Goal: Task Accomplishment & Management: Complete application form

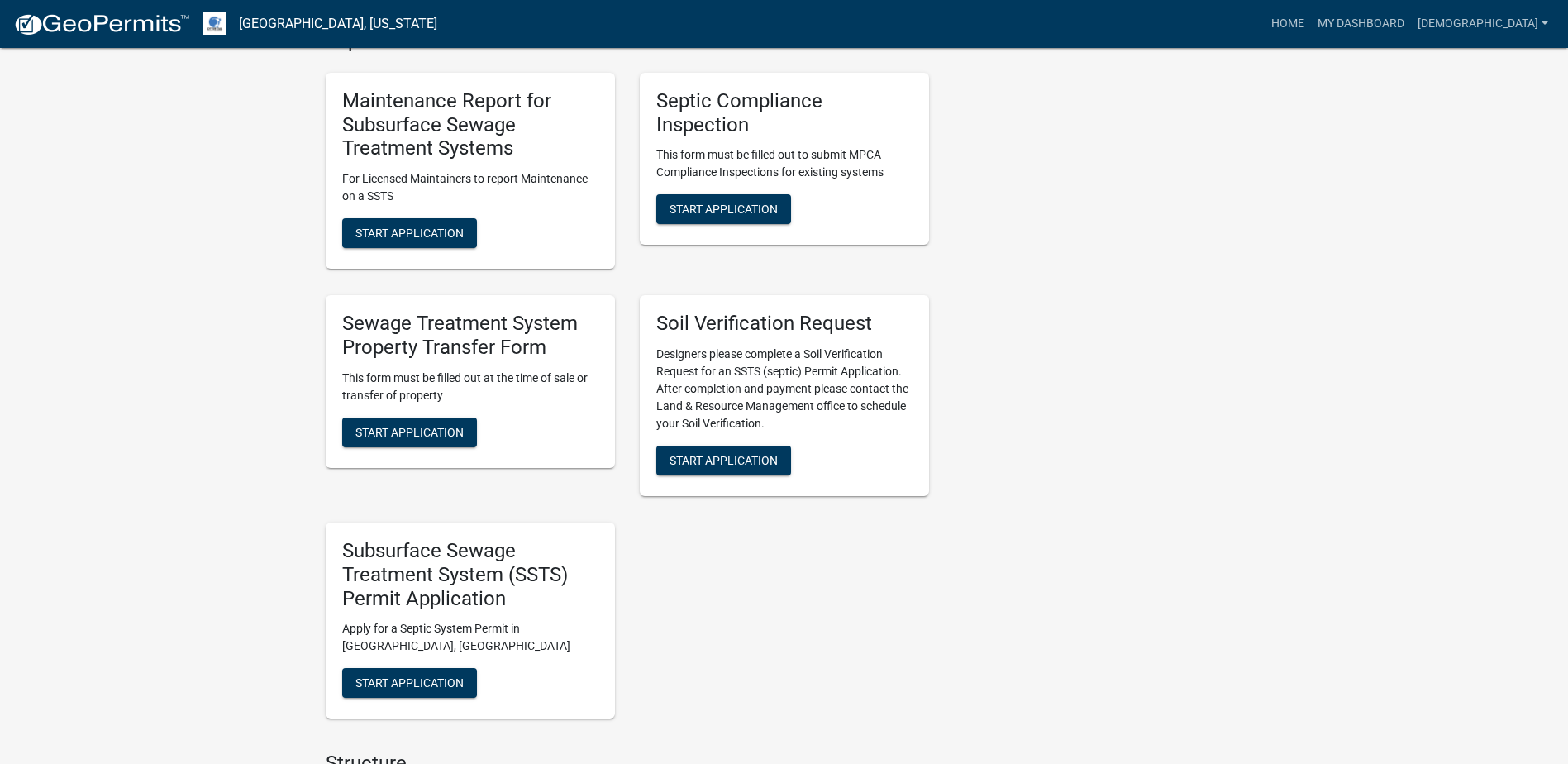
scroll to position [827, 0]
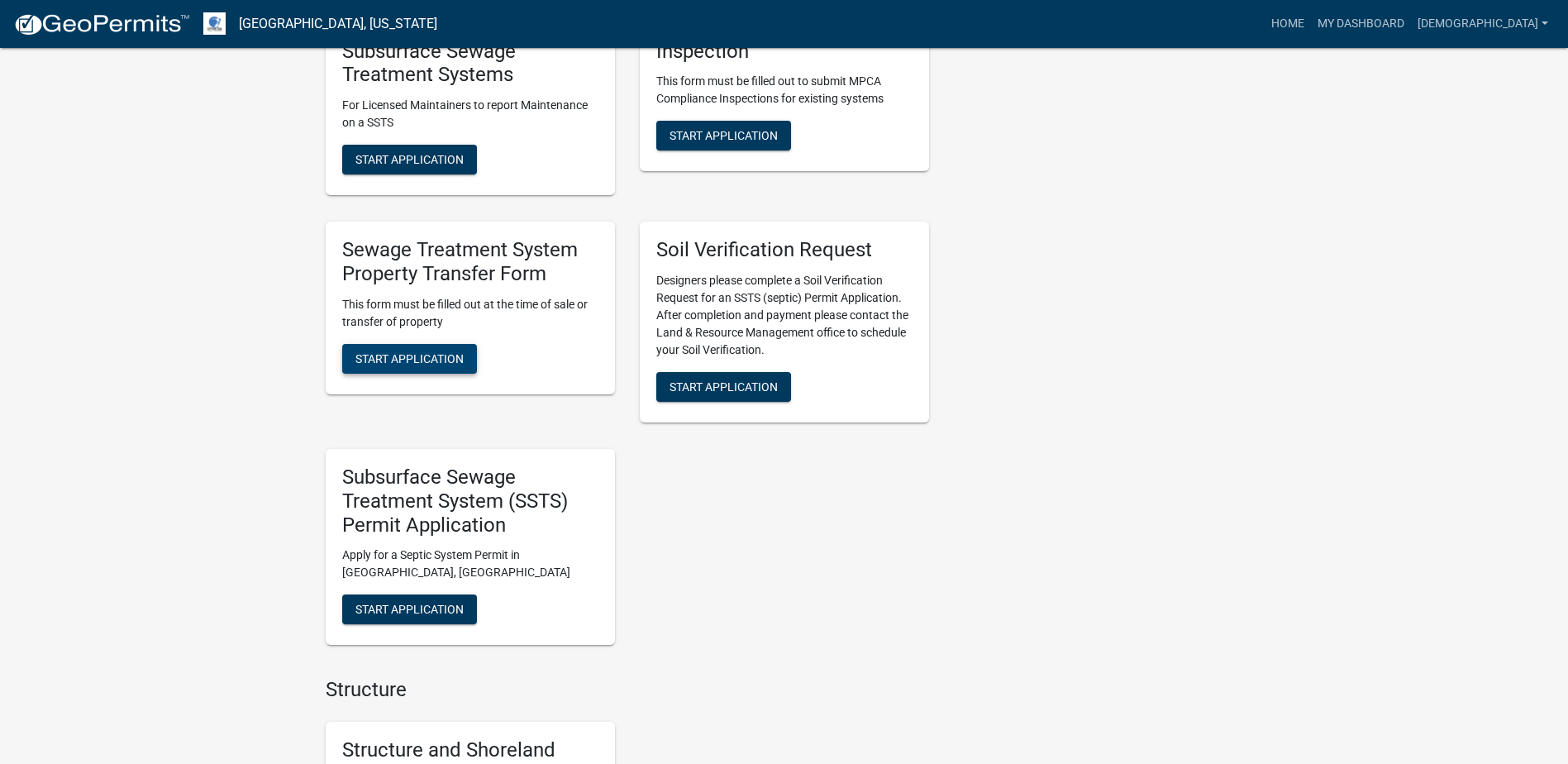
click at [434, 365] on span "Start Application" at bounding box center [409, 357] width 108 height 13
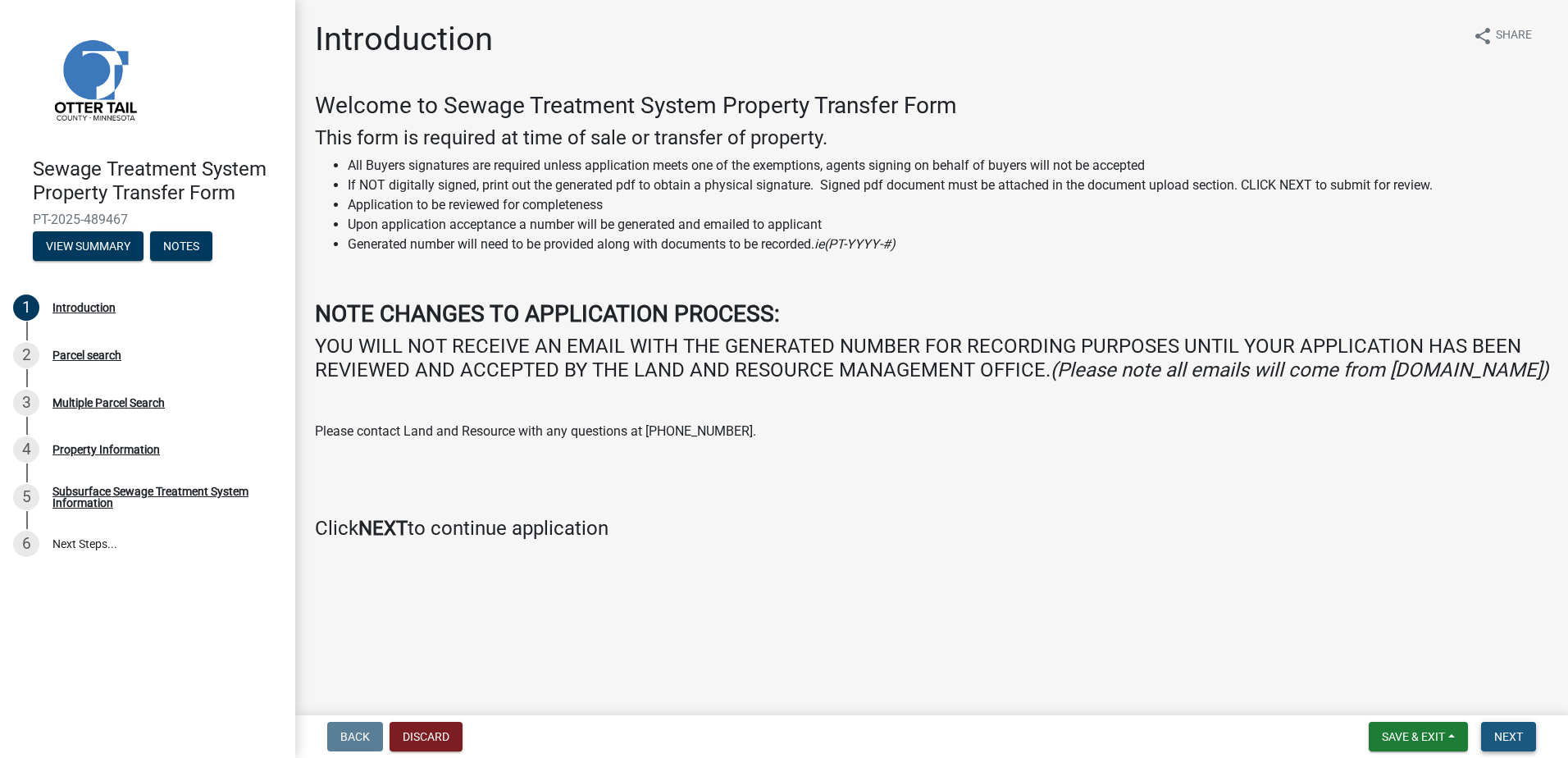
click at [1491, 738] on button "Next" at bounding box center [1509, 737] width 55 height 30
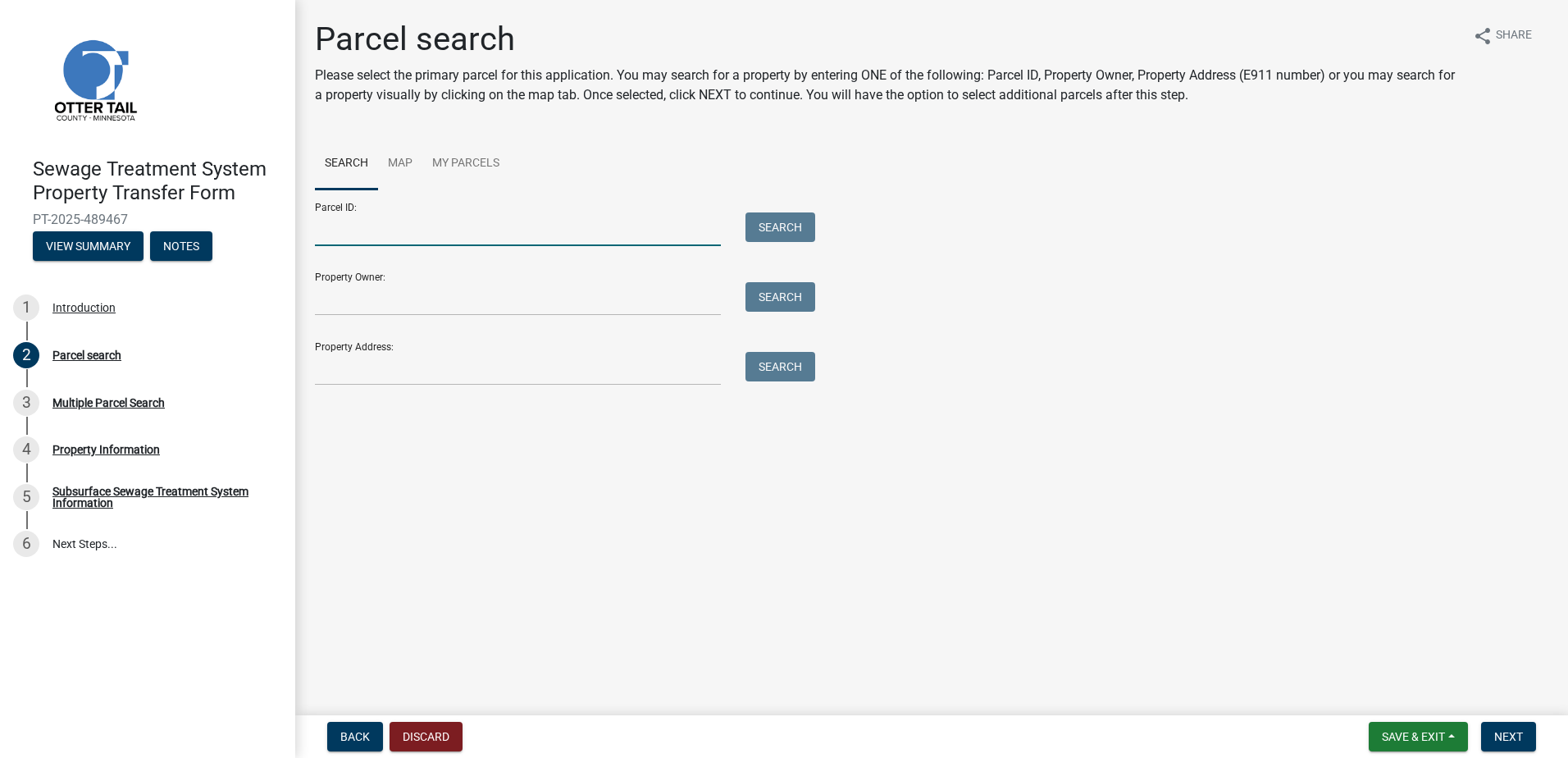
click at [333, 229] on input "Parcel ID:" at bounding box center [518, 230] width 406 height 34
click at [783, 220] on button "Search" at bounding box center [781, 227] width 70 height 30
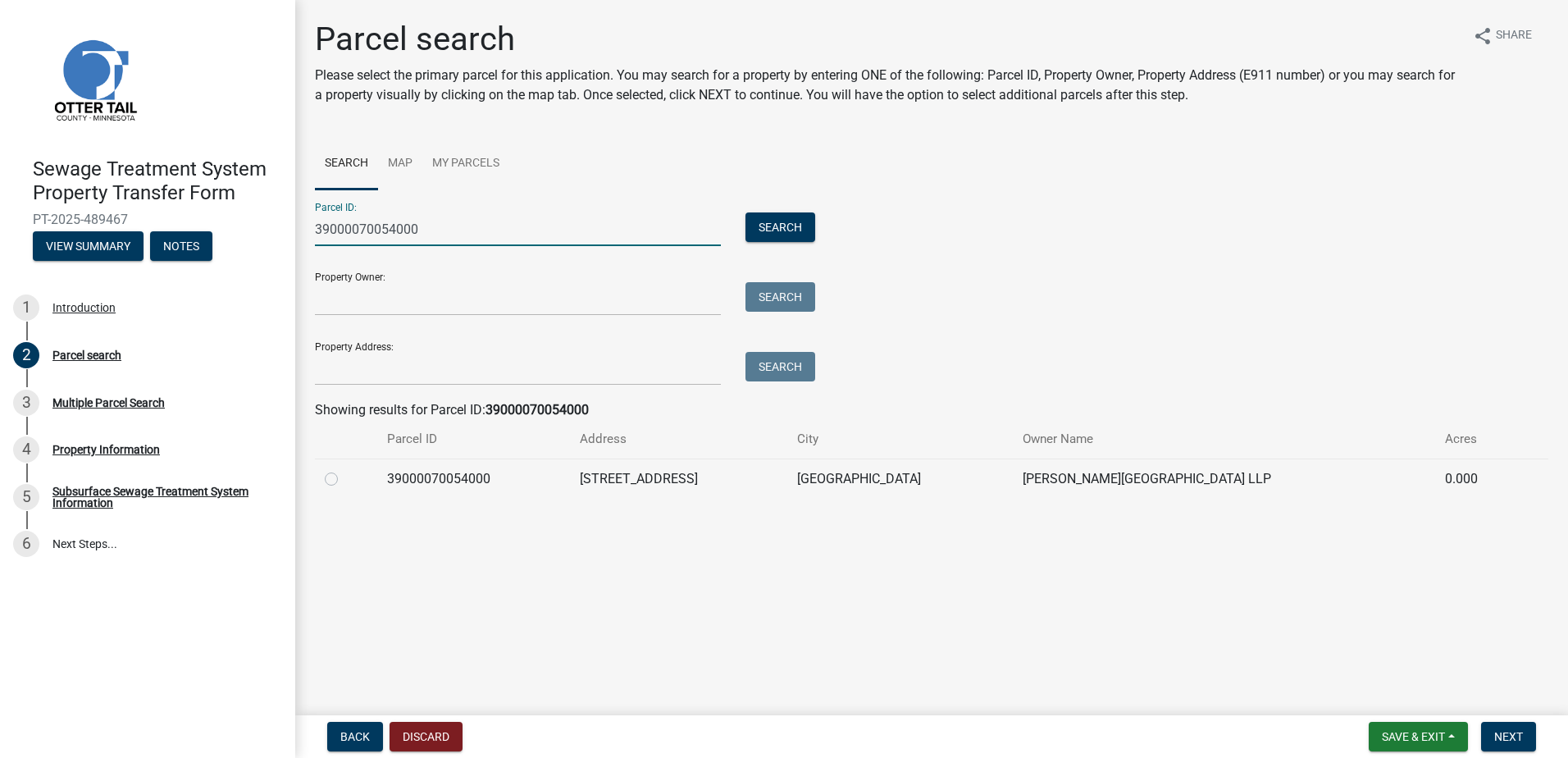
click at [425, 233] on input "39000070054000" at bounding box center [518, 230] width 406 height 34
type input "39000070054001"
click at [787, 221] on button "Search" at bounding box center [781, 227] width 70 height 30
click at [344, 470] on label at bounding box center [344, 470] width 0 height 0
click at [344, 480] on input "radio" at bounding box center [349, 475] width 11 height 11
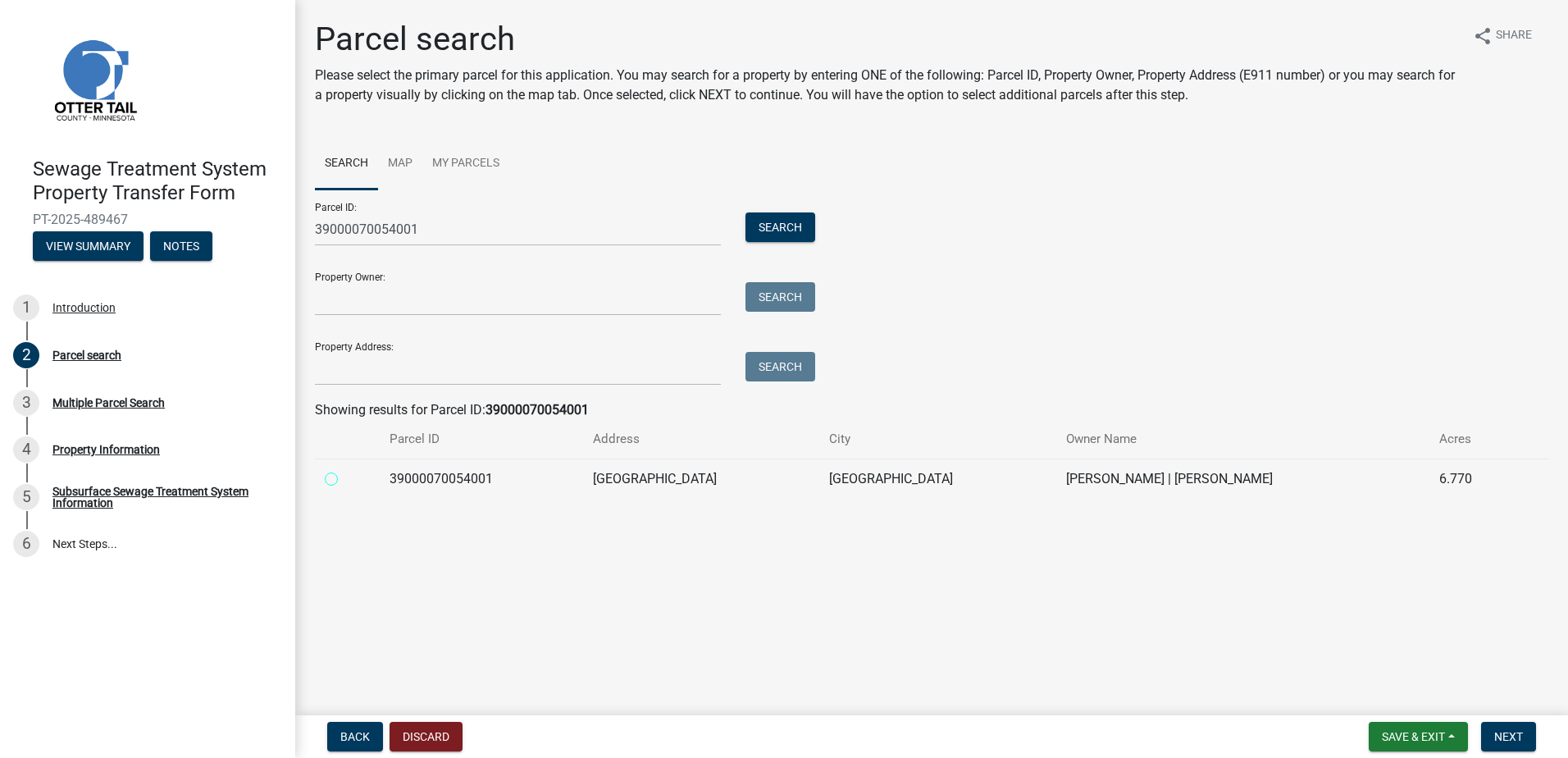
radio input "true"
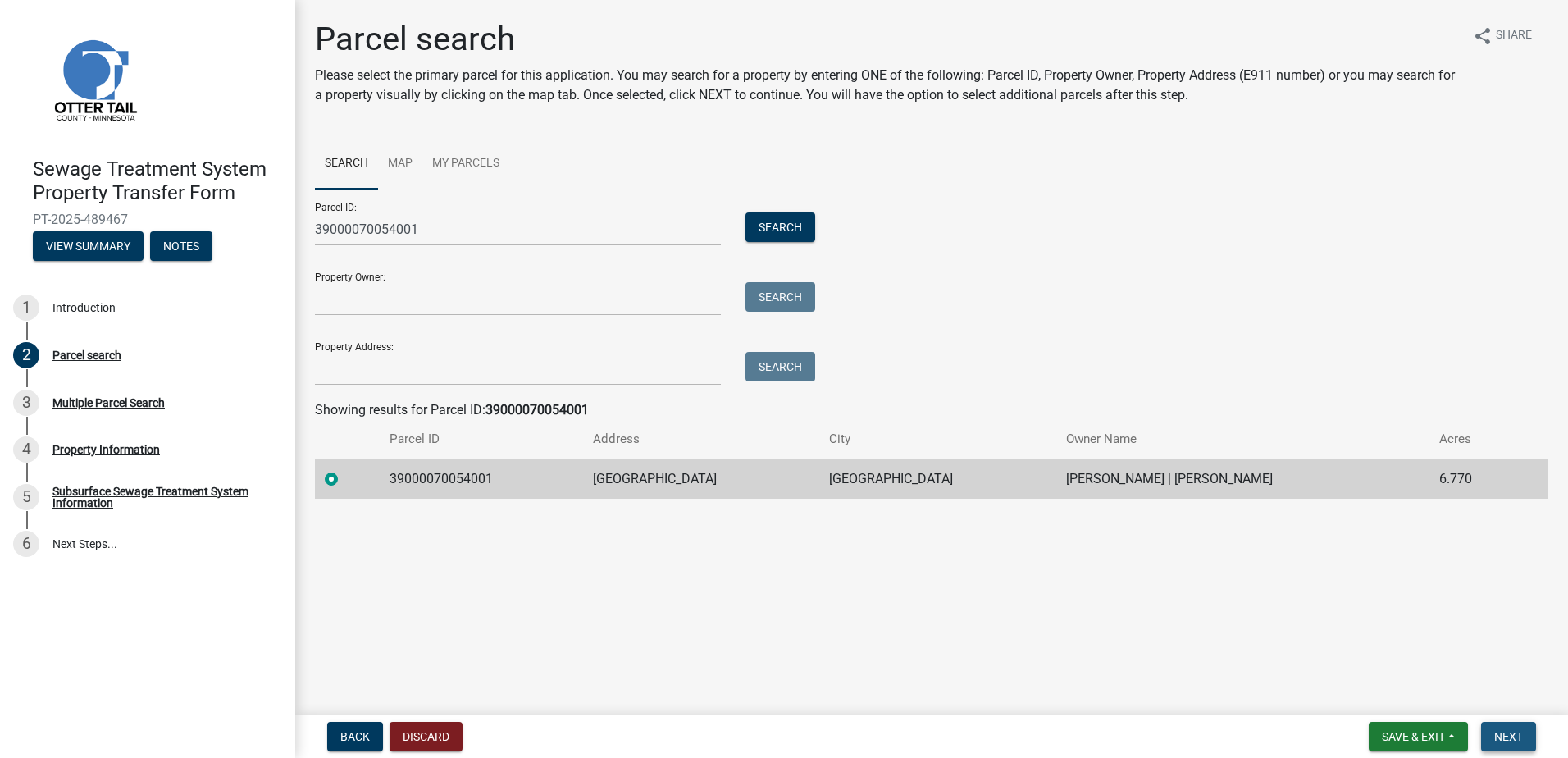
click at [1515, 739] on span "Next" at bounding box center [1509, 736] width 29 height 13
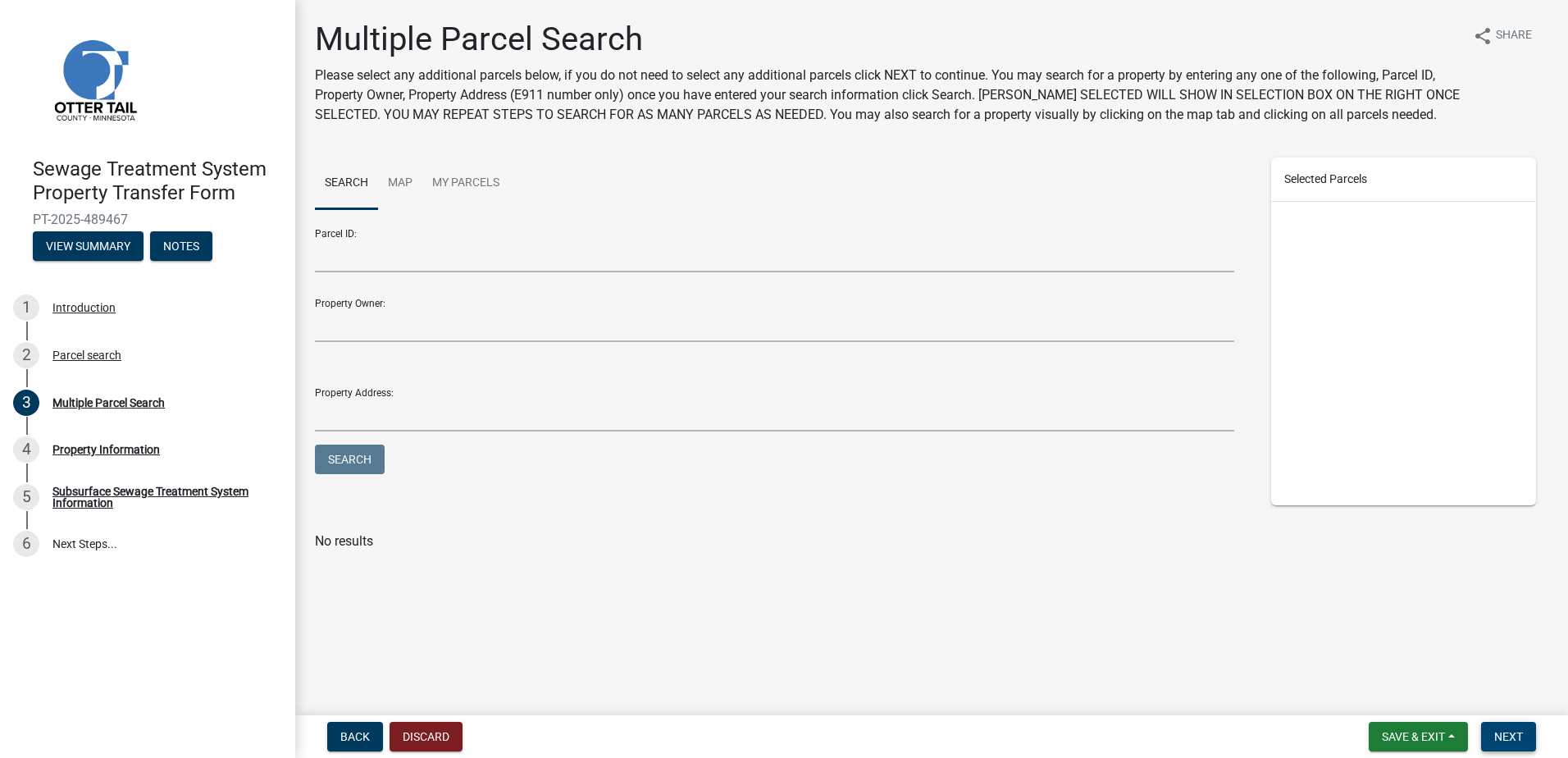
click at [1521, 730] on span "Next" at bounding box center [1509, 736] width 29 height 13
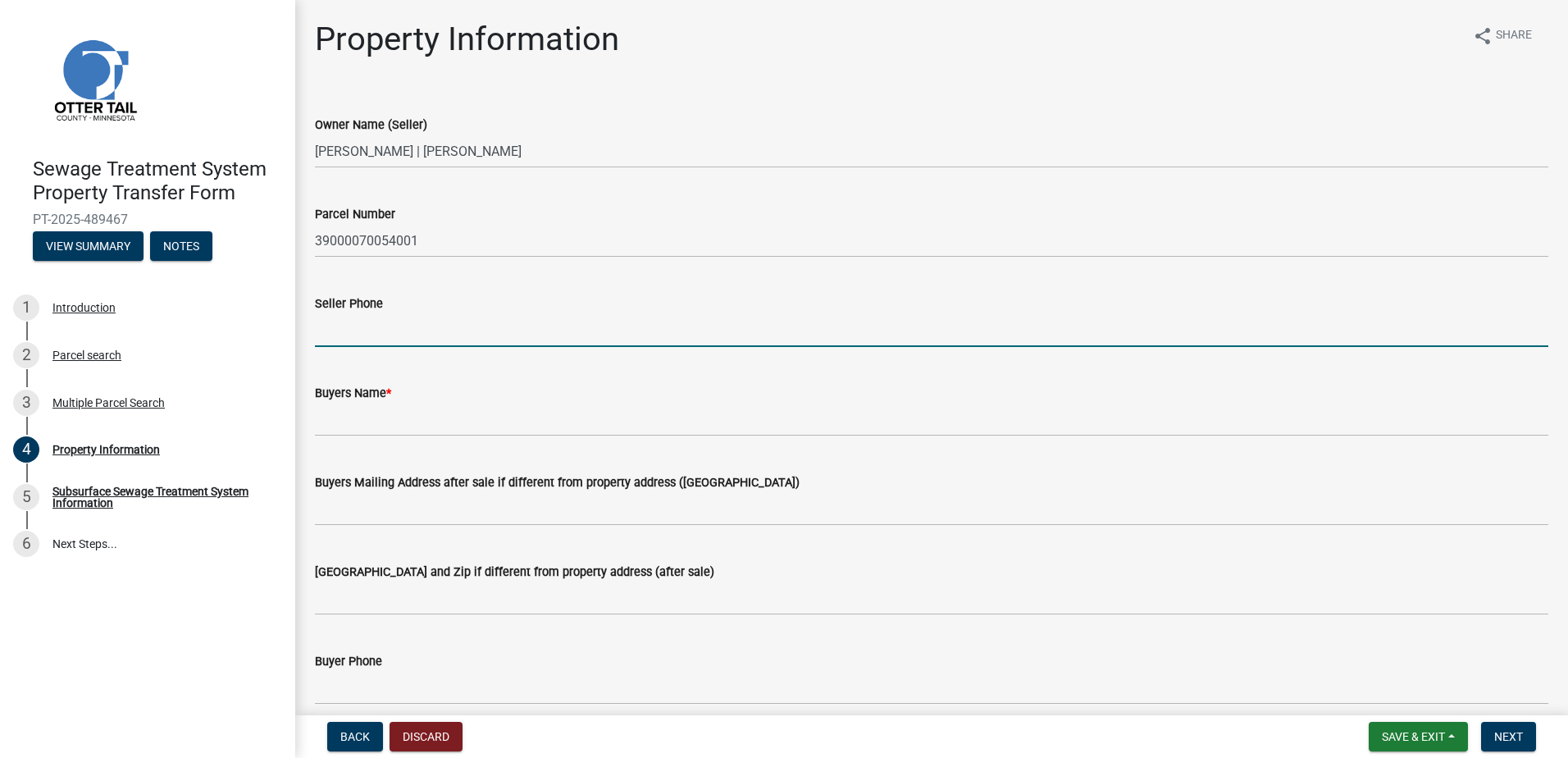
click at [370, 334] on input "Seller Phone" at bounding box center [931, 331] width 1233 height 34
click at [826, 79] on div "Property Information share Share Owner Name (Seller) [PERSON_NAME] | [PERSON_NA…" at bounding box center [931, 701] width 1258 height 1364
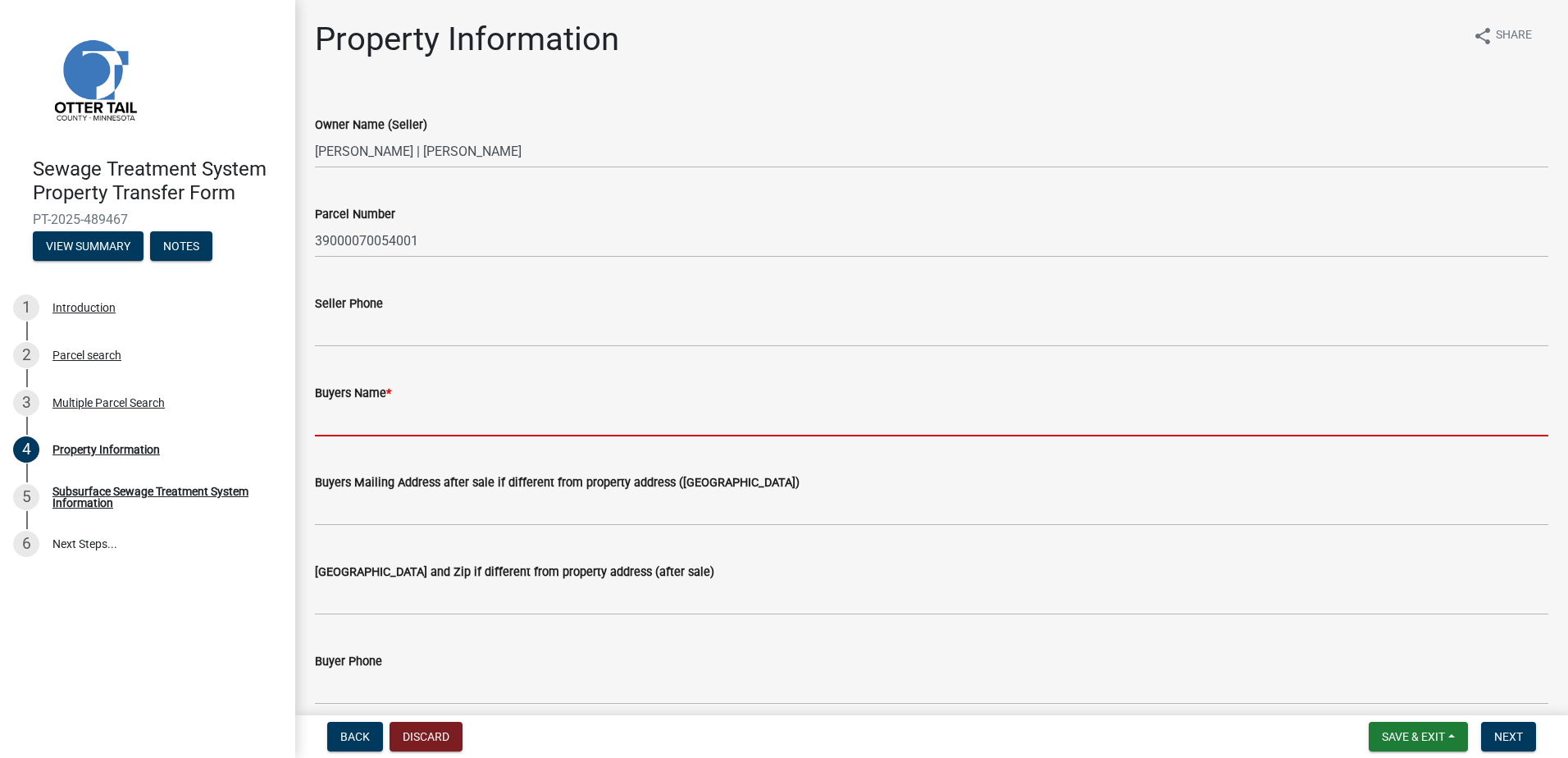
click at [349, 415] on input "Buyers Name *" at bounding box center [931, 420] width 1233 height 34
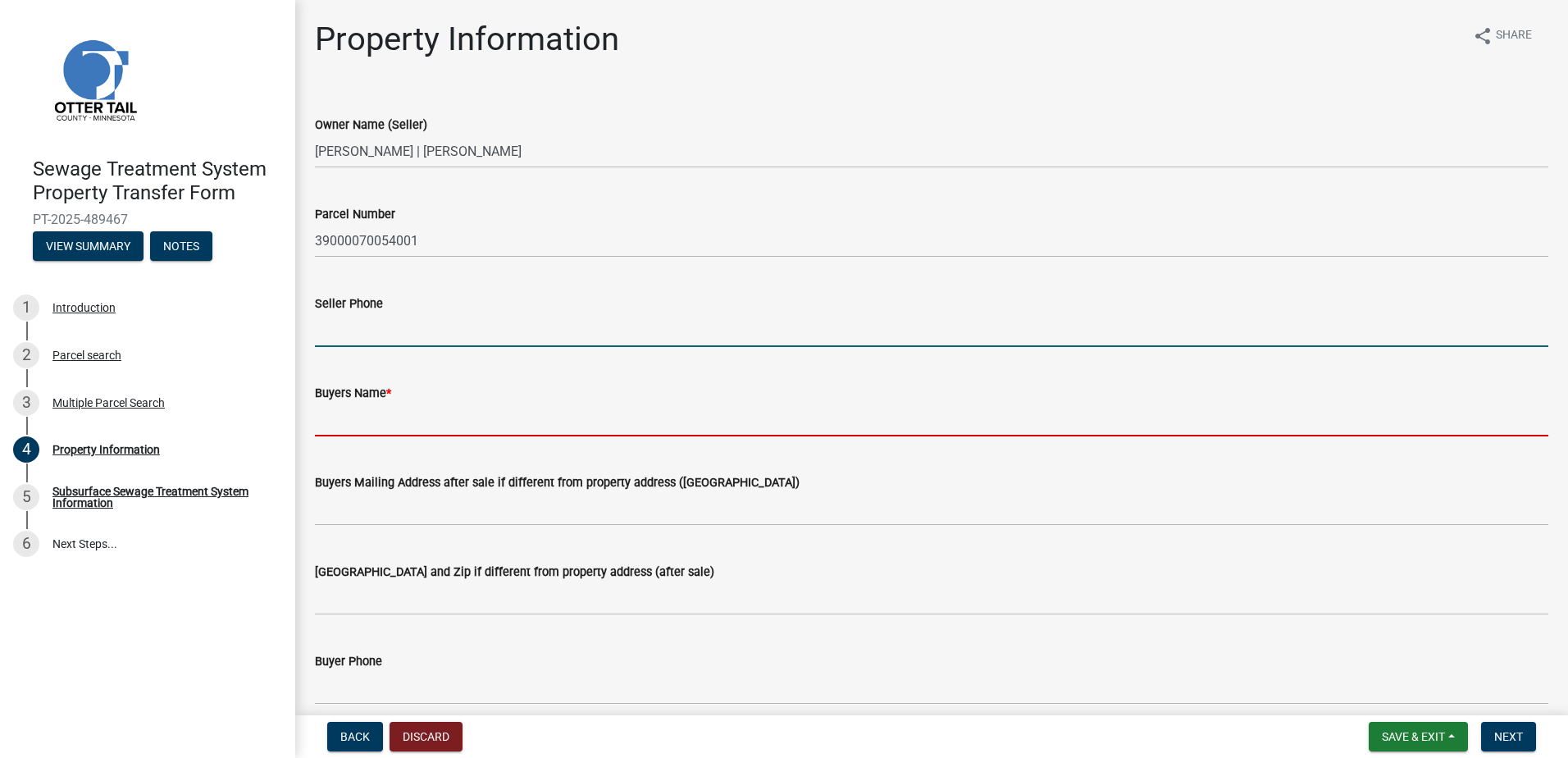
click at [387, 325] on input "Seller Phone" at bounding box center [931, 331] width 1233 height 34
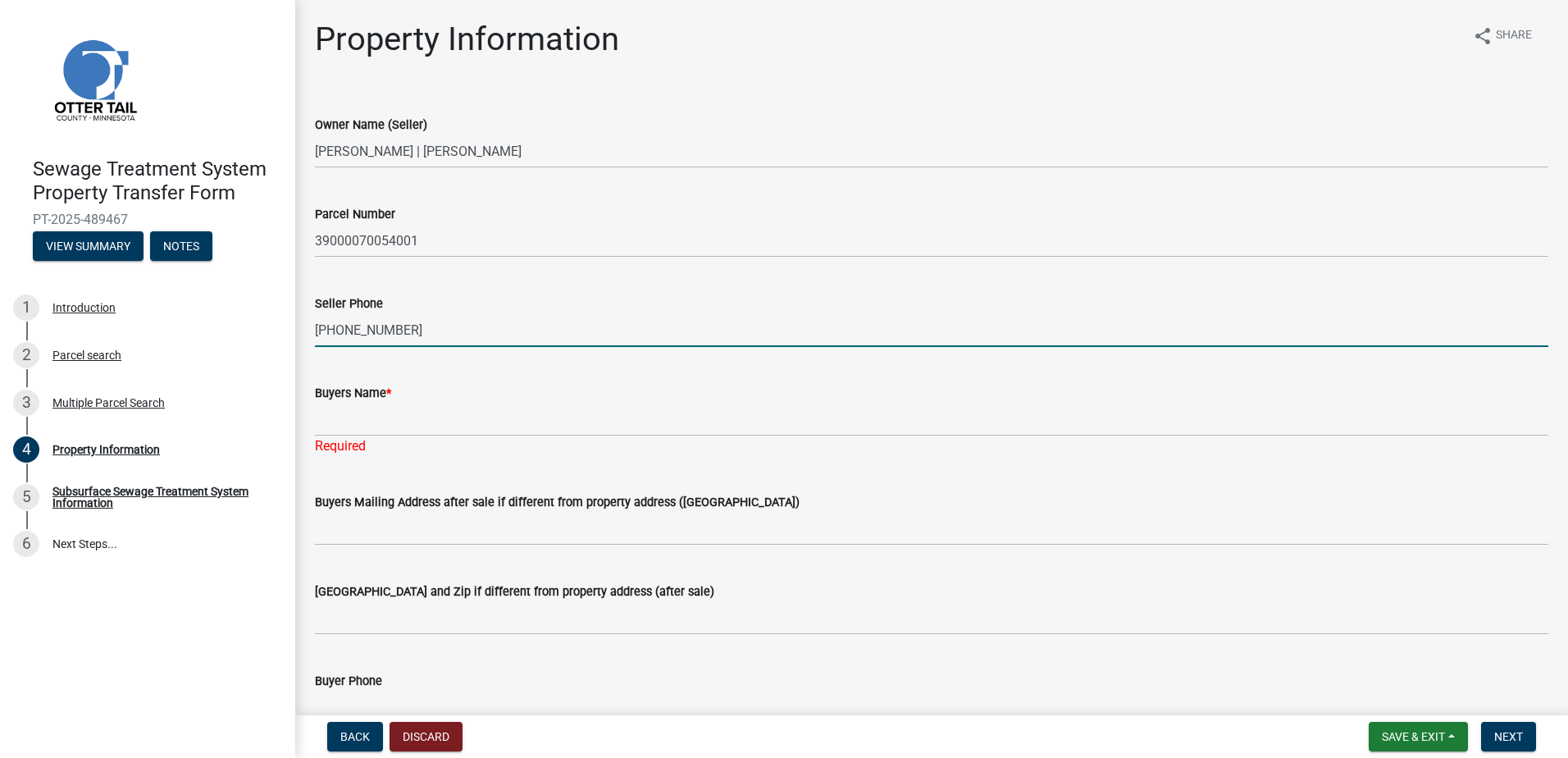
type input "[PHONE_NUMBER]"
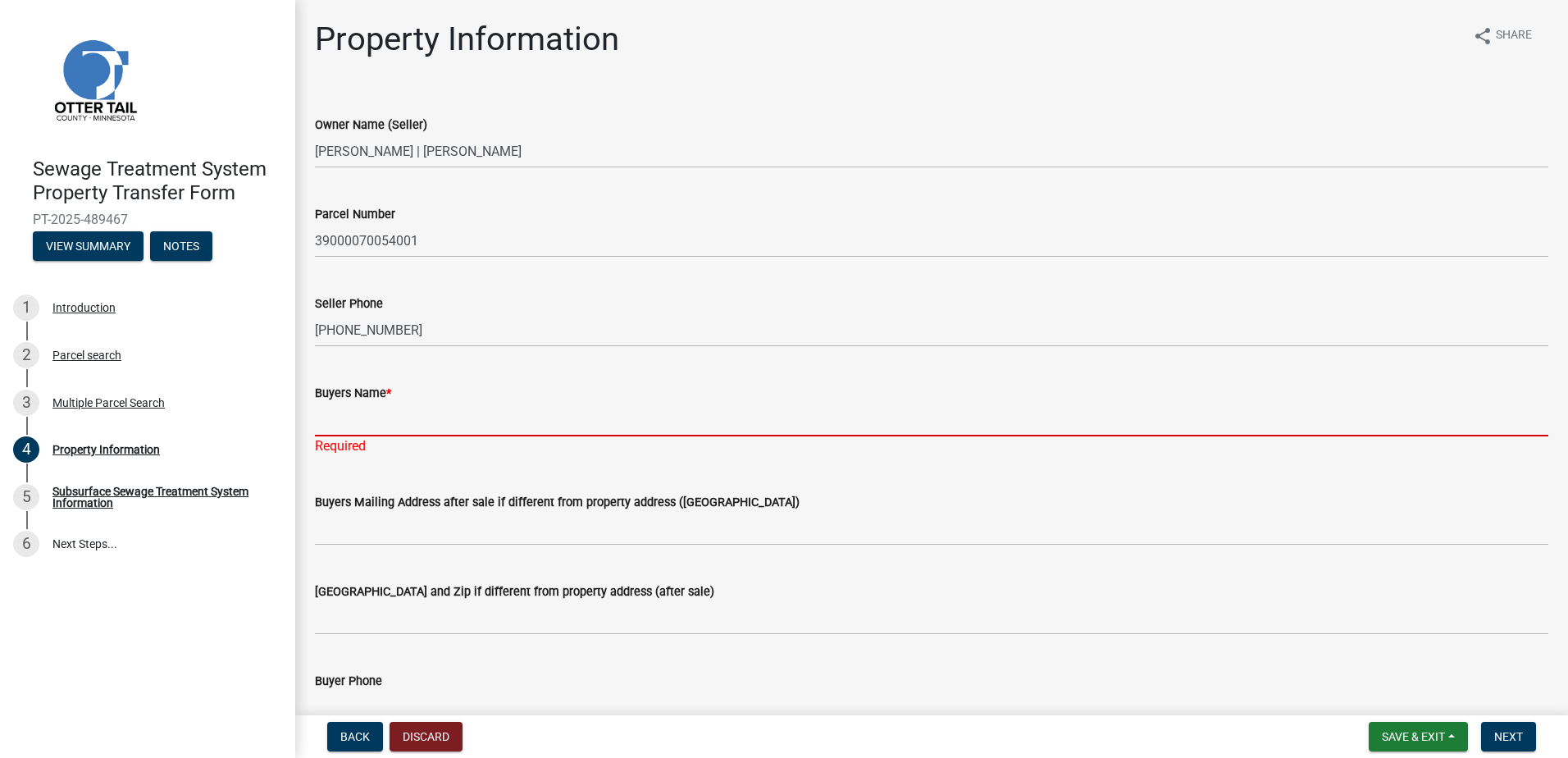
click at [344, 426] on input "Buyers Name *" at bounding box center [931, 420] width 1233 height 34
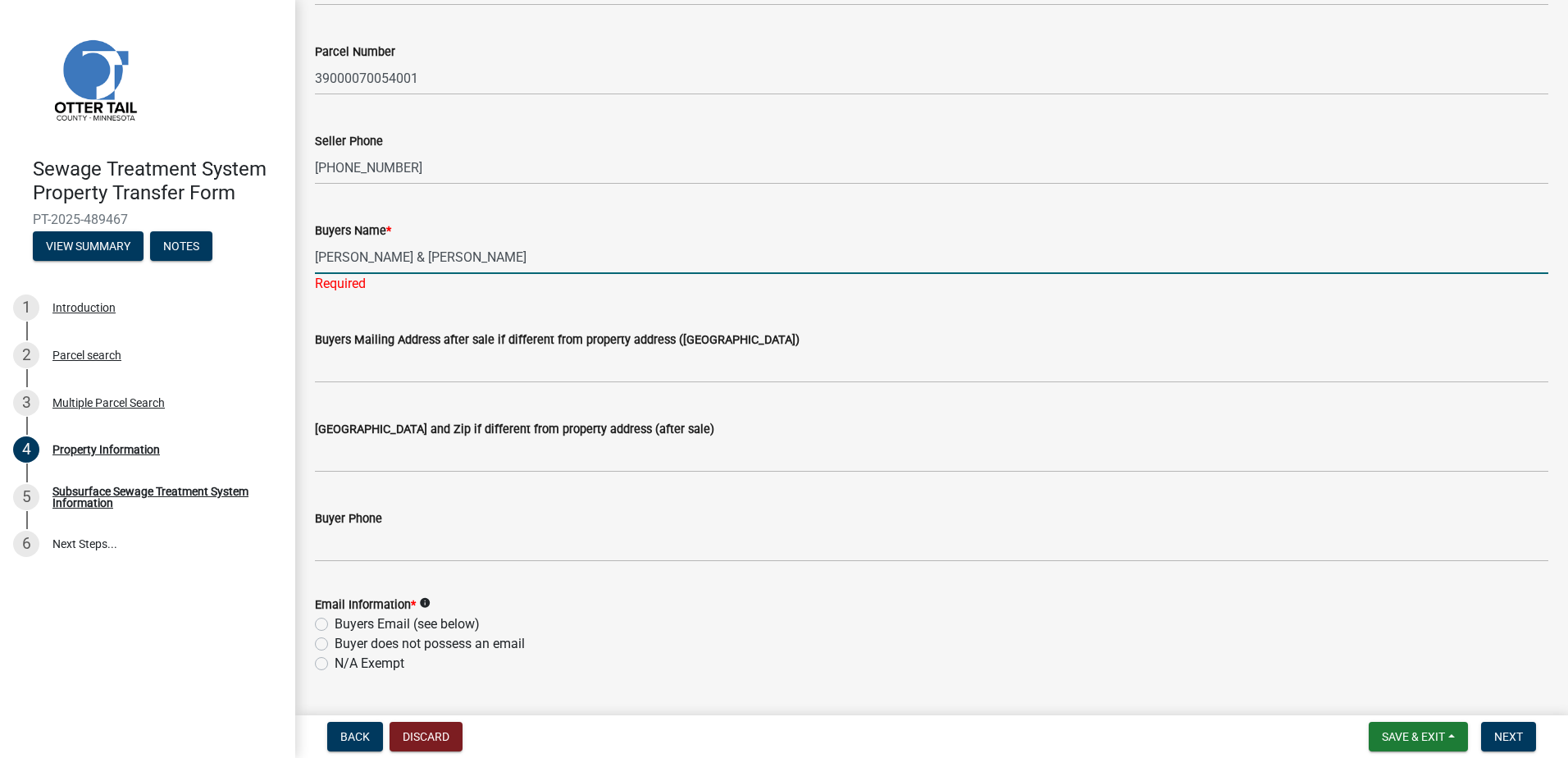
scroll to position [164, 0]
type input "[PERSON_NAME] & [PERSON_NAME]"
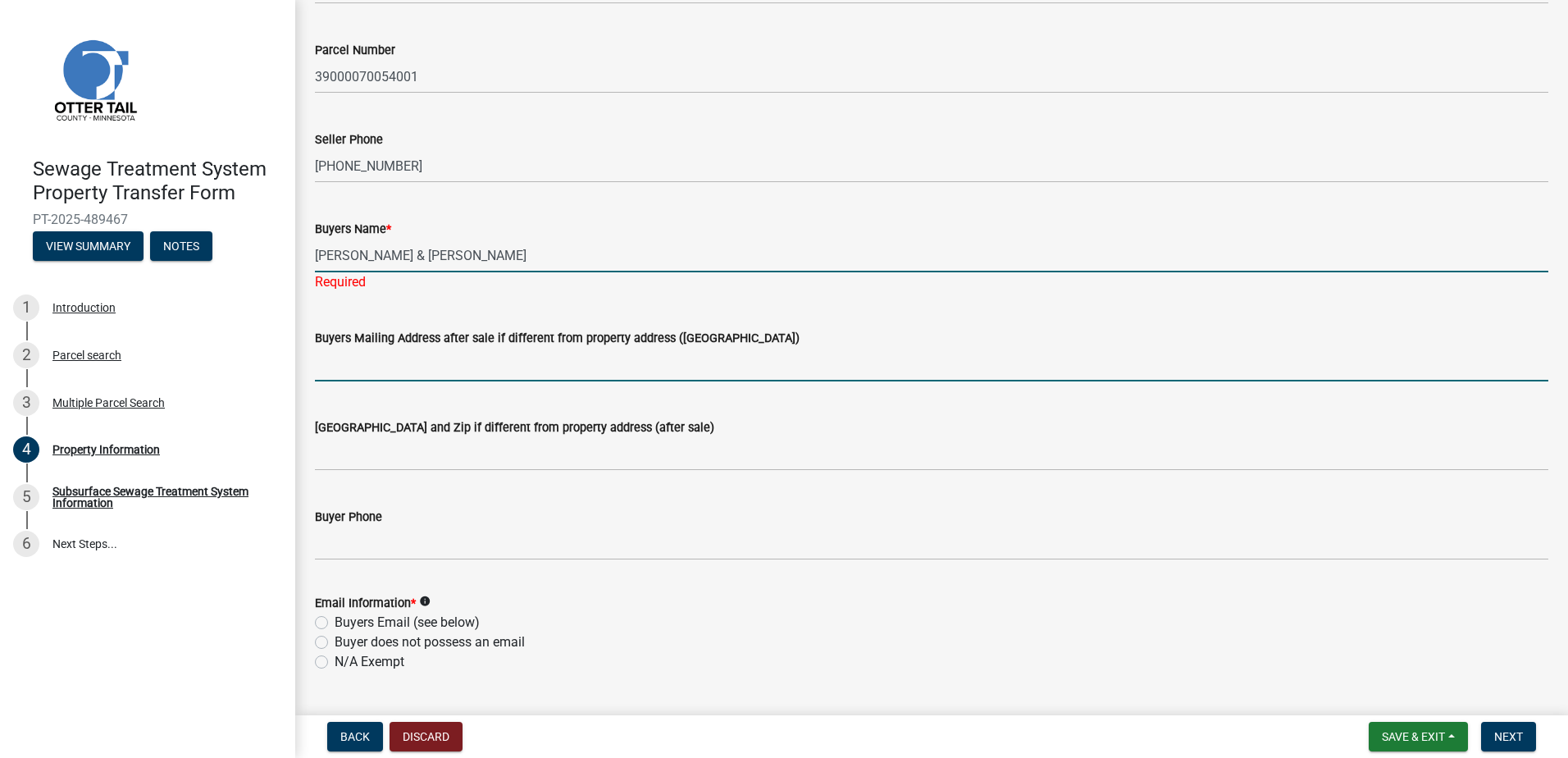
click at [356, 364] on wm-data-entity-input "Buyers Mailing Address after sale if different from property address ([GEOGRAPH…" at bounding box center [931, 349] width 1233 height 89
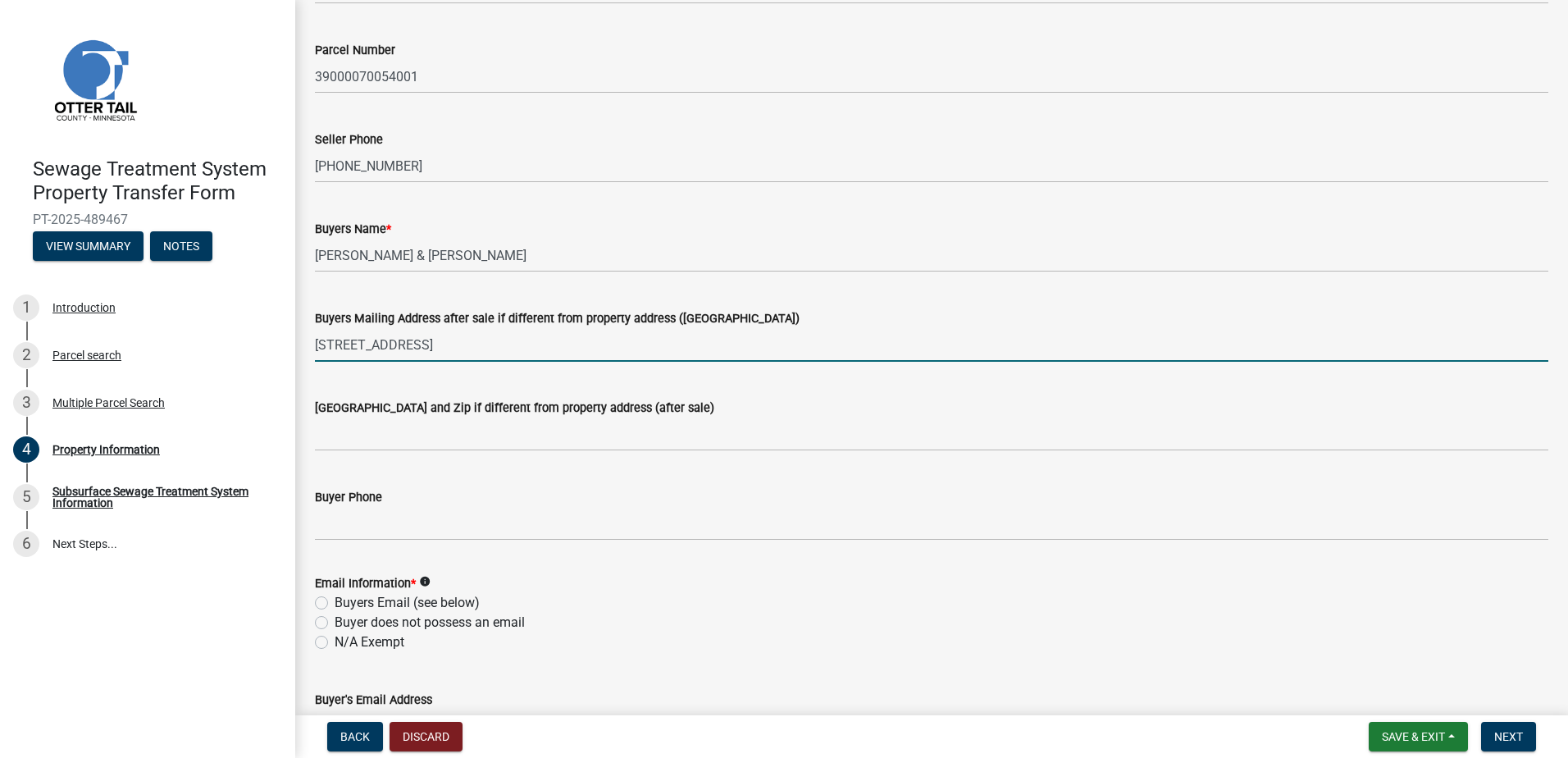
type input "[STREET_ADDRESS]"
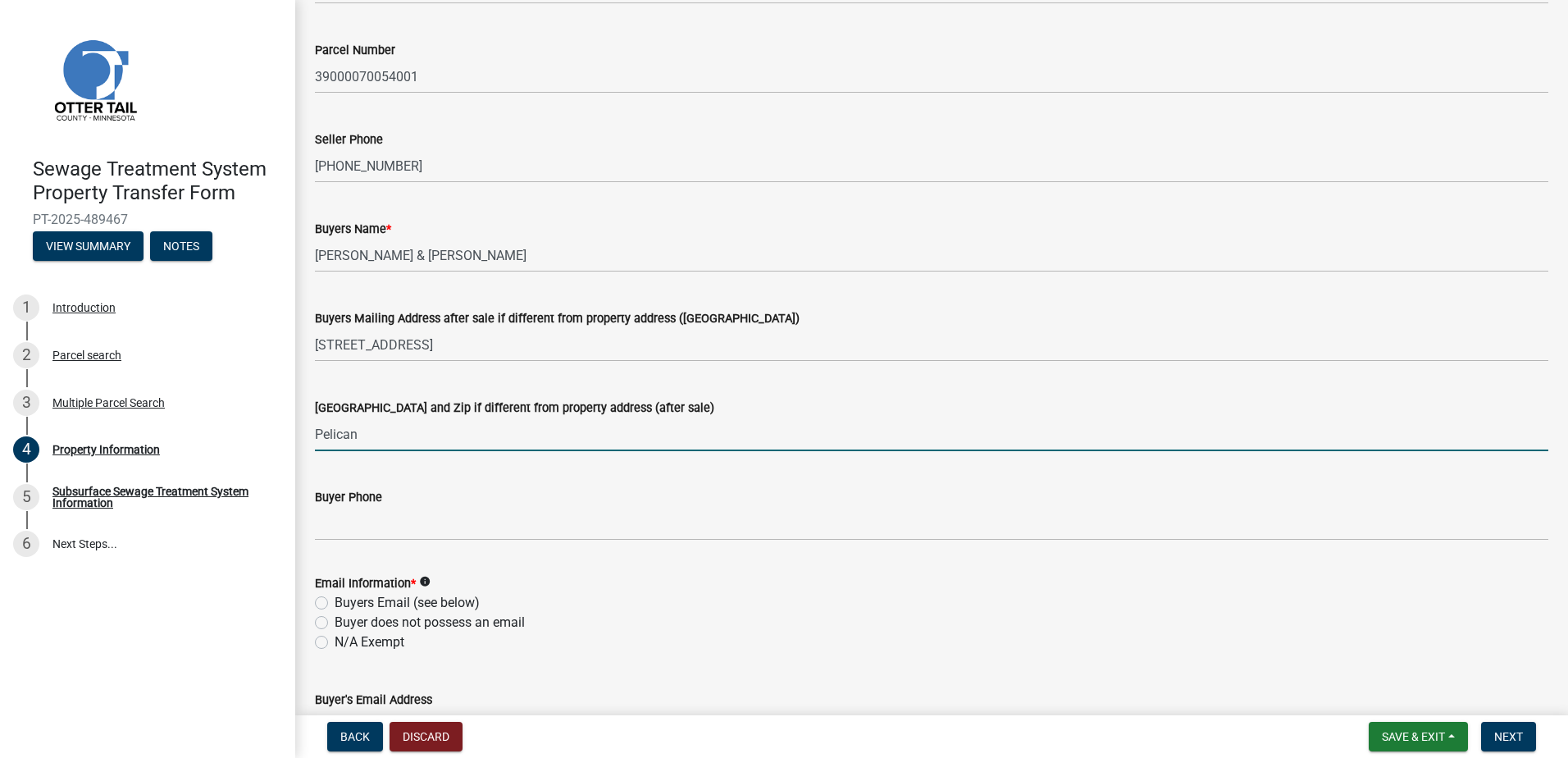
type input "[GEOGRAPHIC_DATA]"
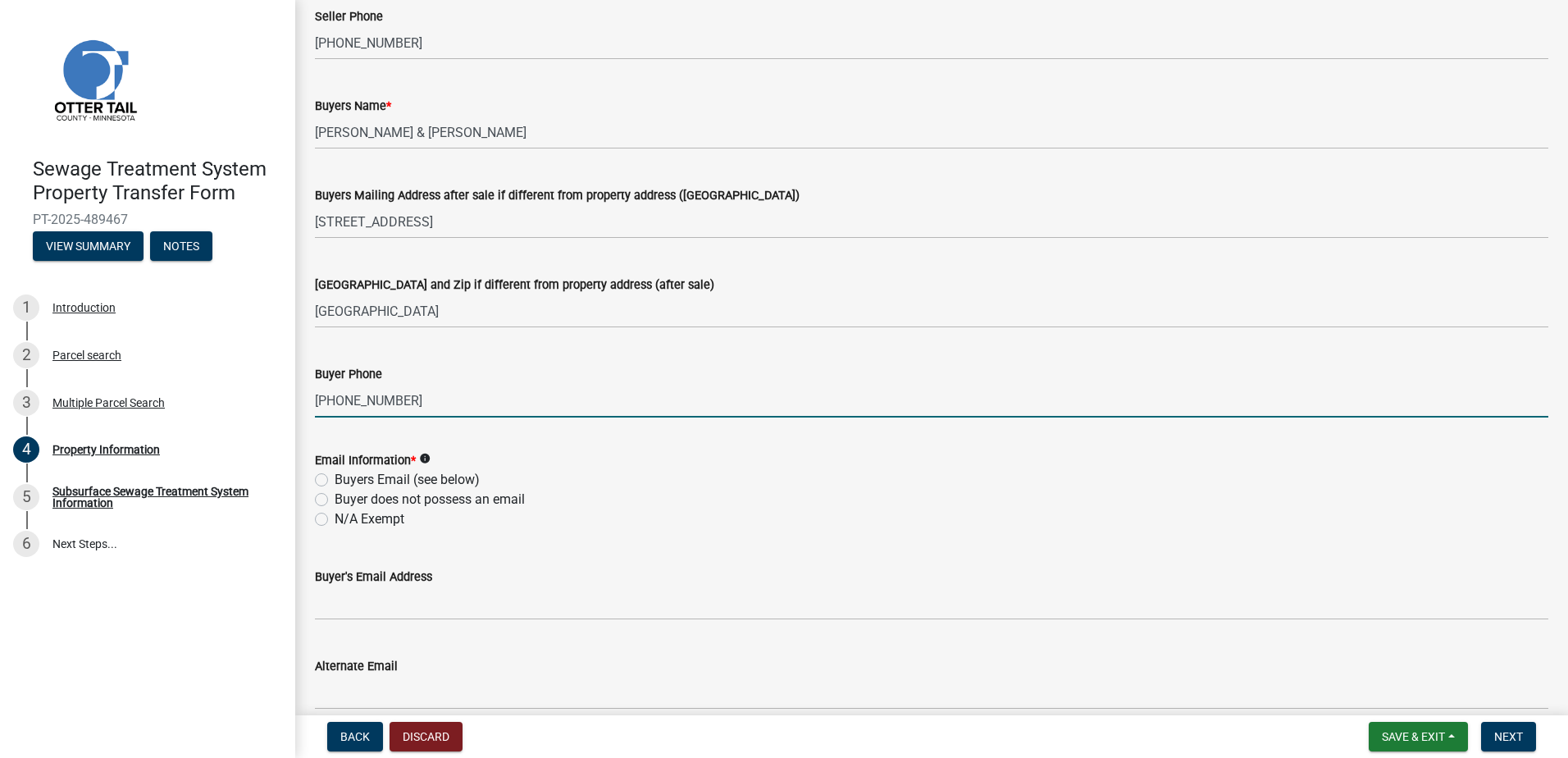
scroll to position [328, 0]
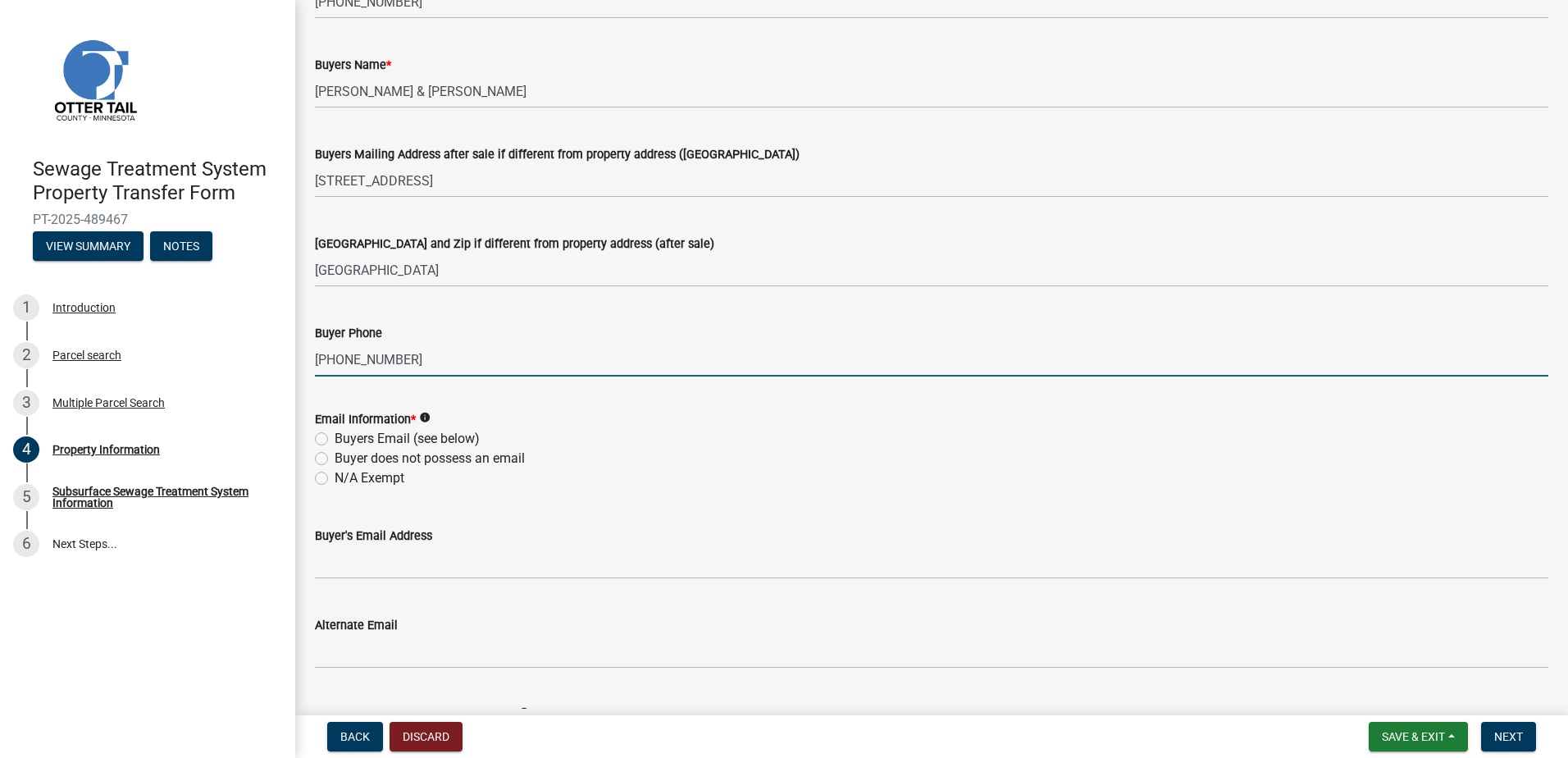
type input "[PHONE_NUMBER]"
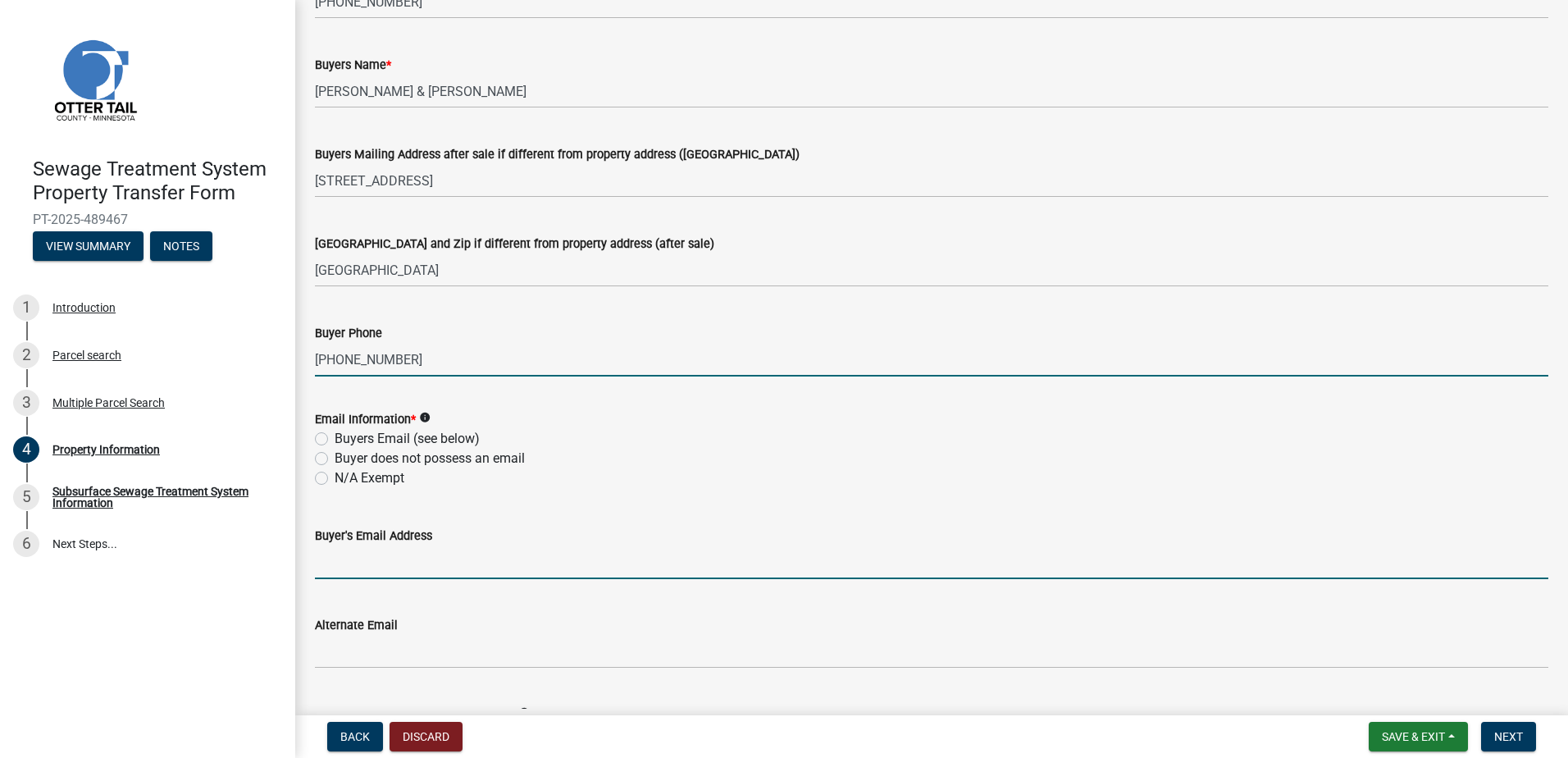
click at [359, 570] on input "Buyer's Email Address" at bounding box center [931, 563] width 1233 height 34
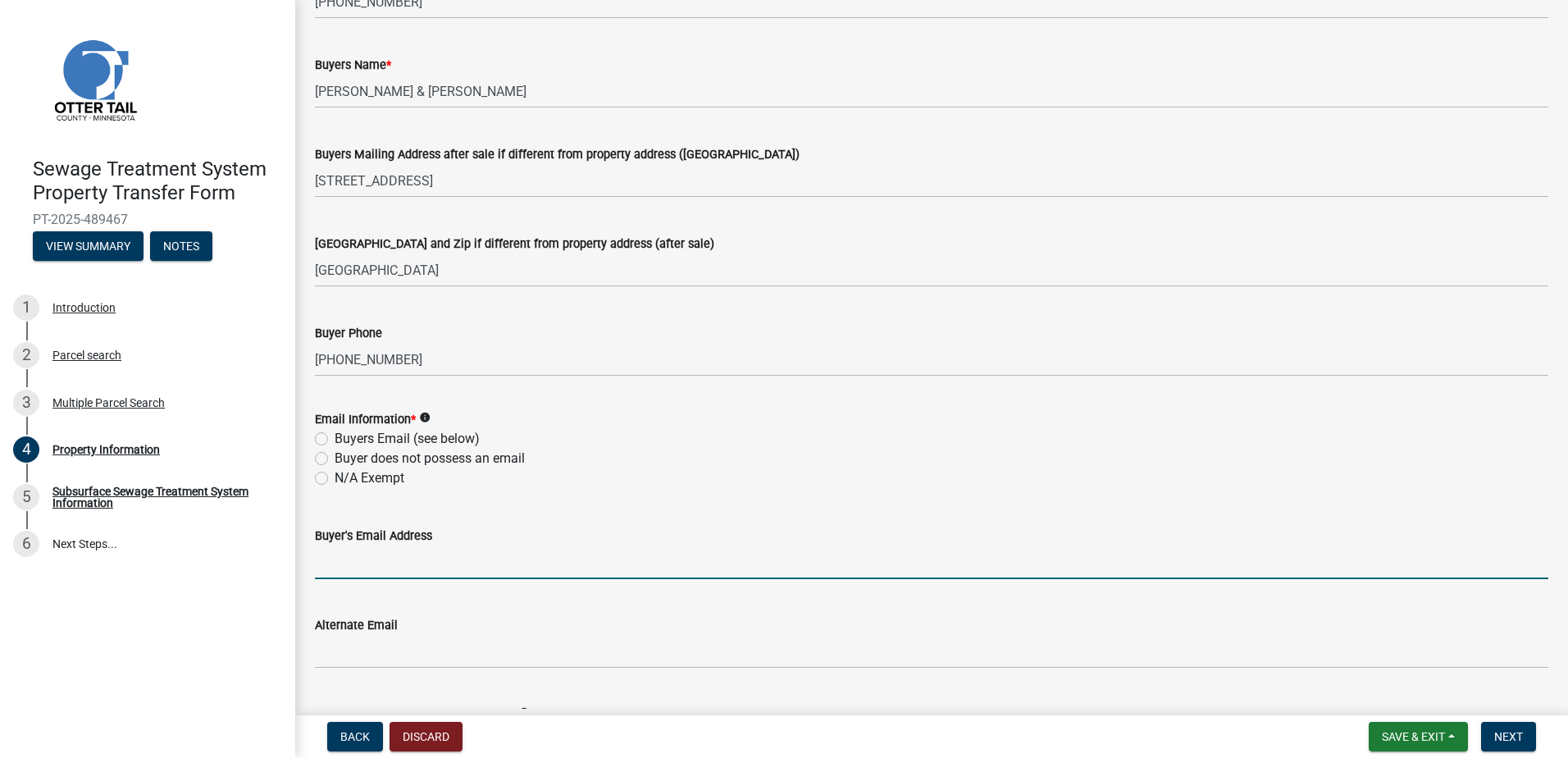
click at [725, 327] on div "Buyer Phone" at bounding box center [931, 332] width 1233 height 20
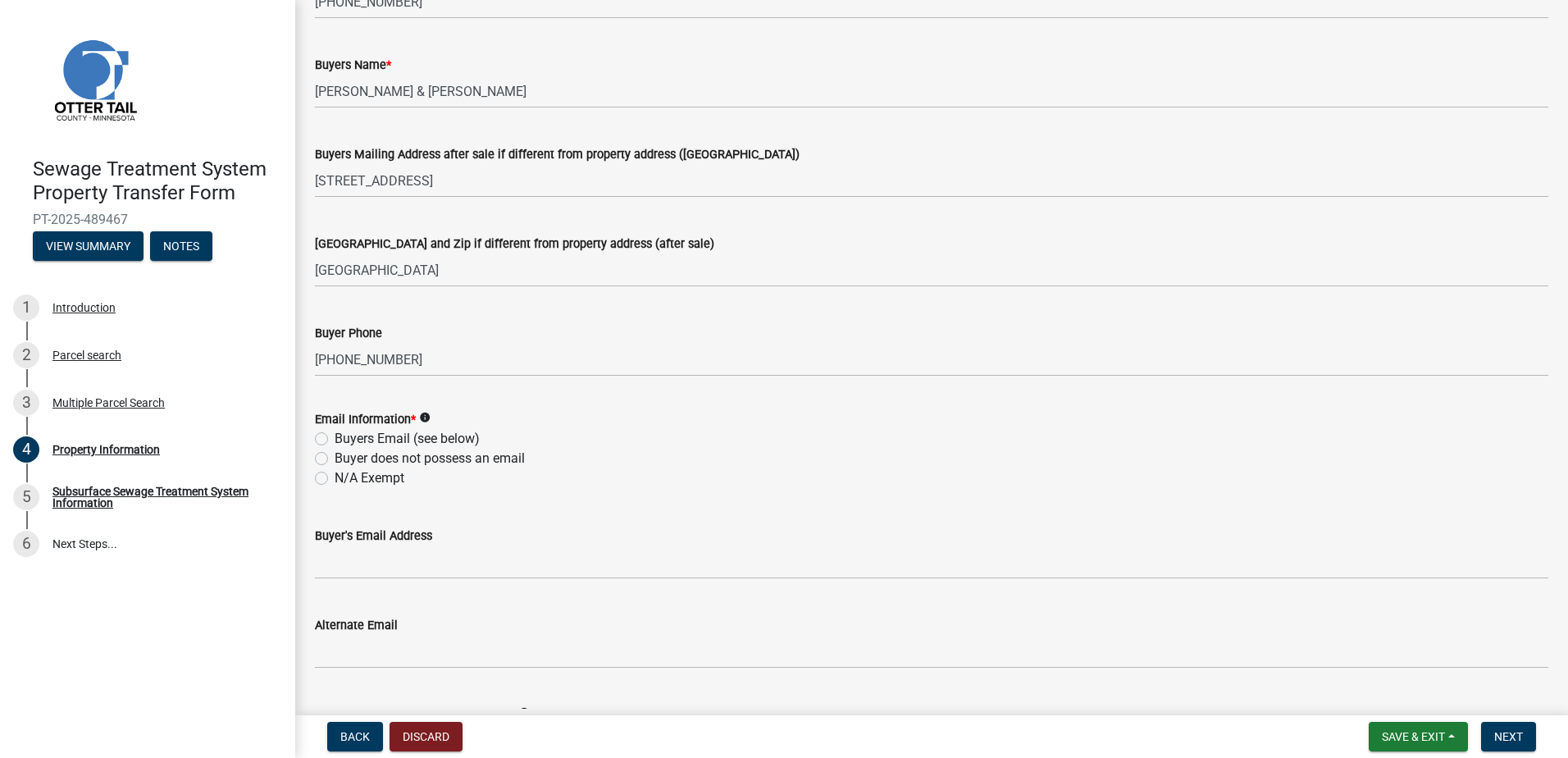
click at [335, 457] on label "Buyer does not possess an email" at bounding box center [430, 458] width 191 height 20
click at [335, 457] on input "Buyer does not possess an email" at bounding box center [340, 454] width 11 height 11
radio input "true"
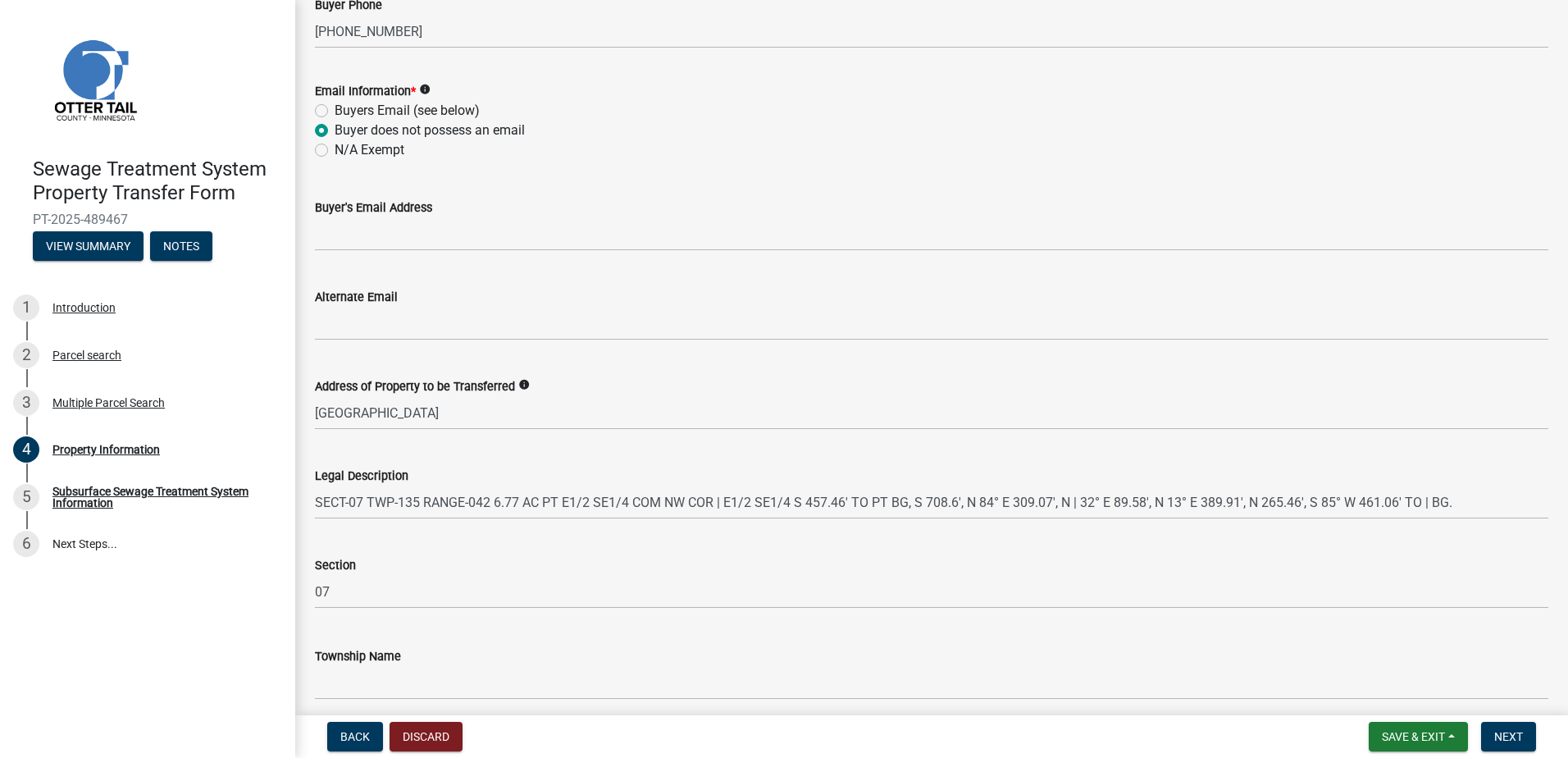
scroll to position [724, 0]
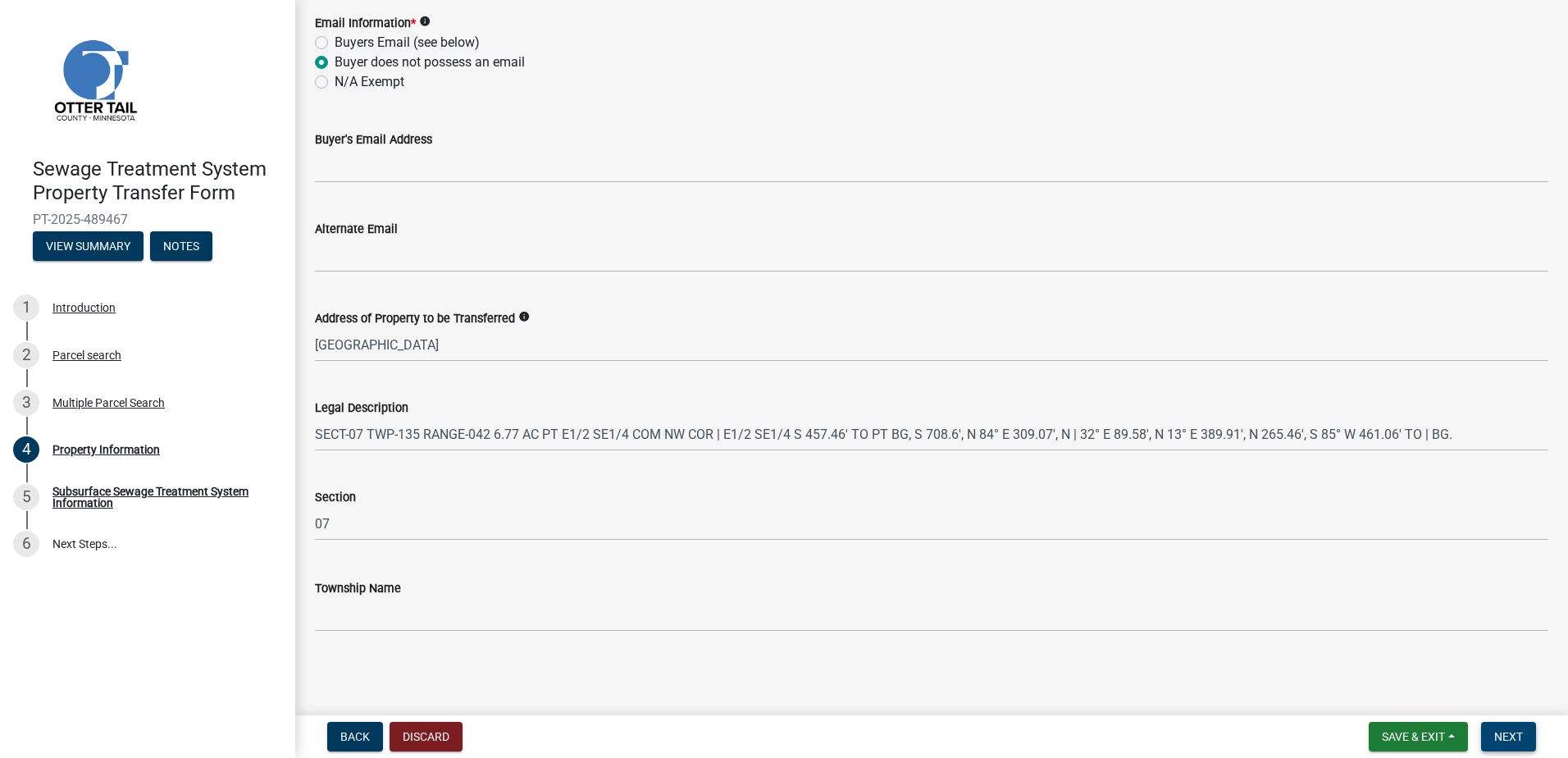
click at [1517, 733] on span "Next" at bounding box center [1509, 736] width 29 height 13
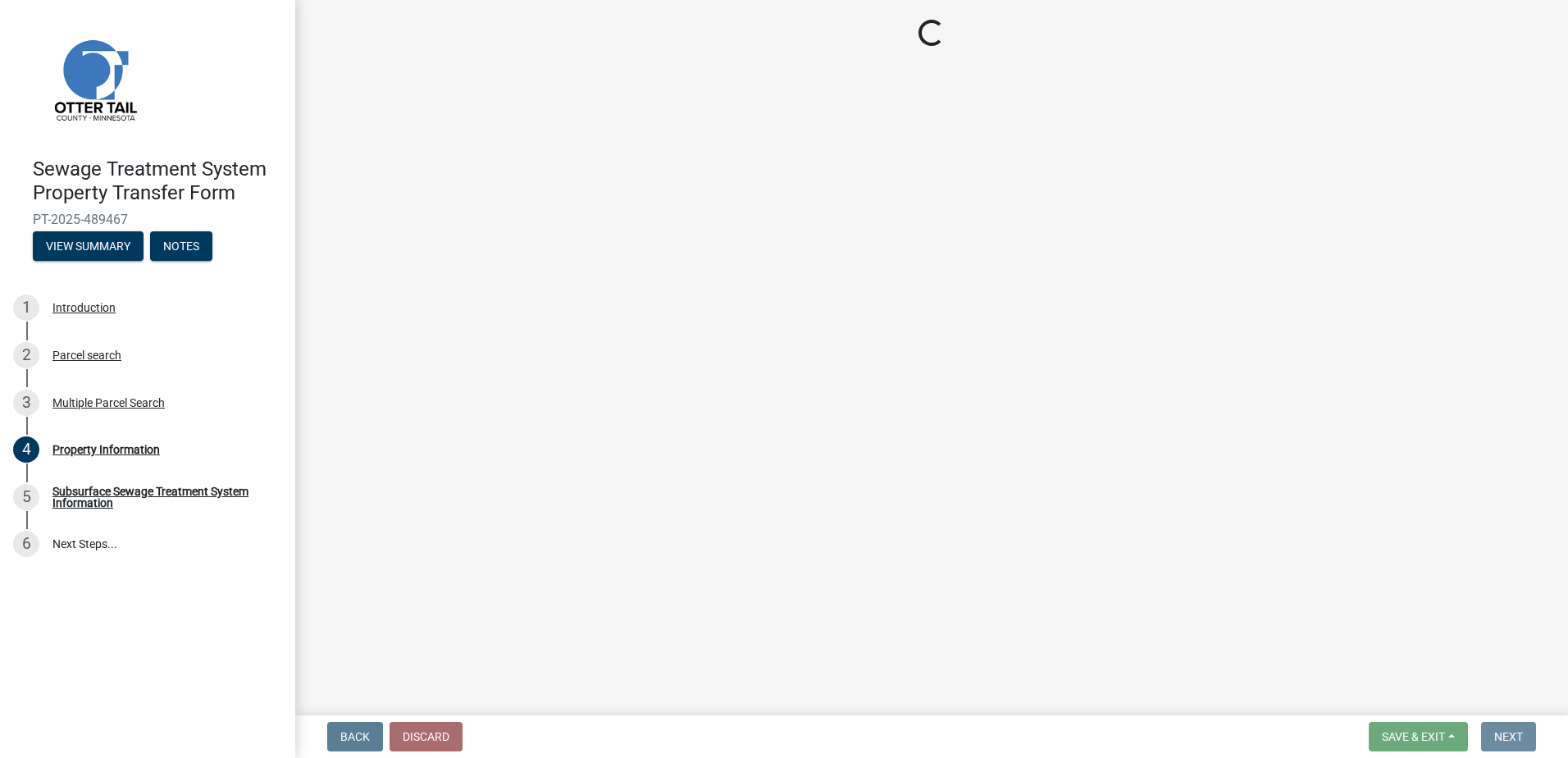
scroll to position [0, 0]
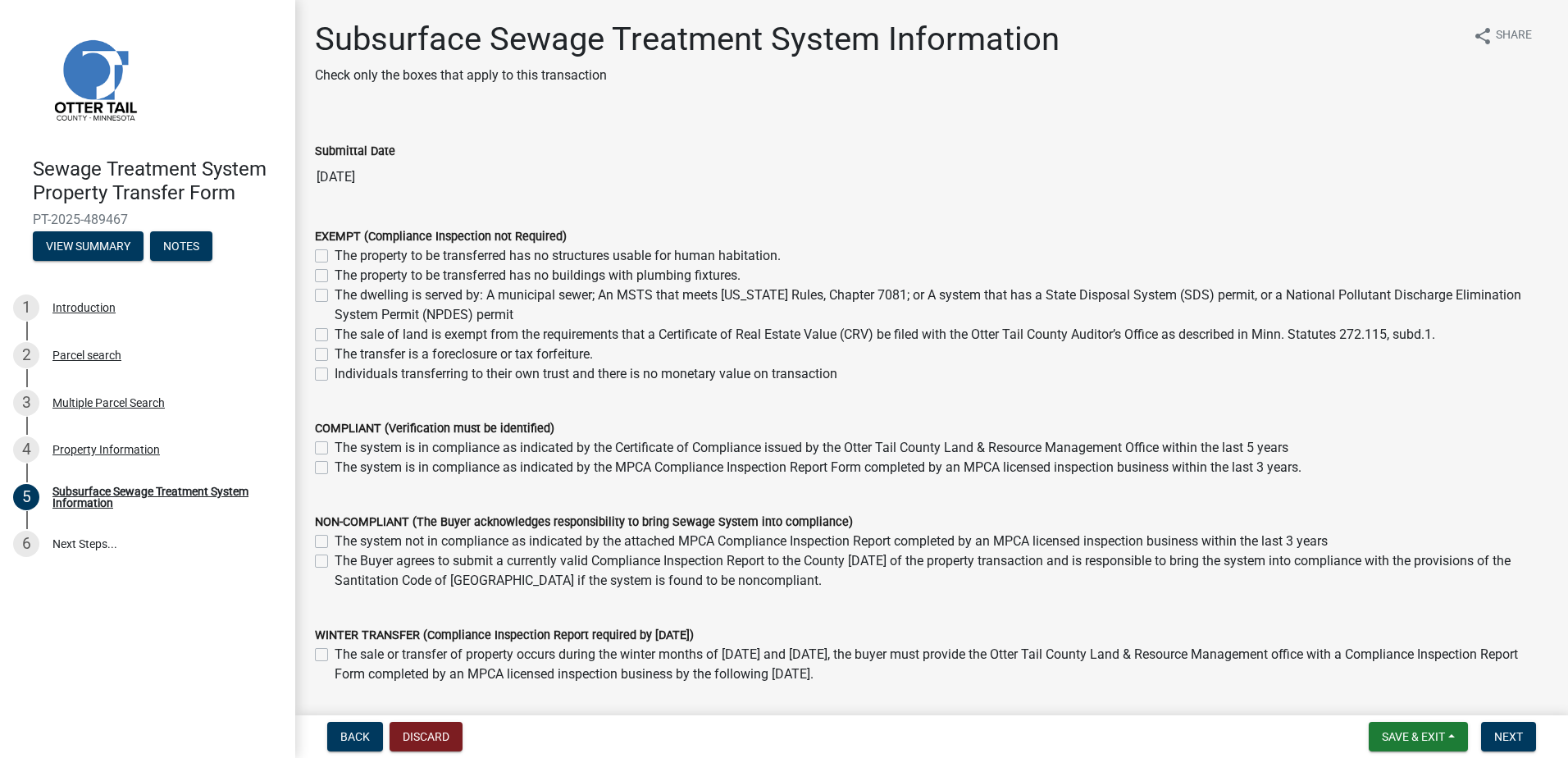
click at [335, 334] on label "The sale of land is exempt from the requirements that a Certificate of Real Est…" at bounding box center [885, 334] width 1101 height 20
click at [335, 334] on input "The sale of land is exempt from the requirements that a Certificate of Real Est…" at bounding box center [340, 330] width 11 height 11
checkbox input "true"
checkbox input "false"
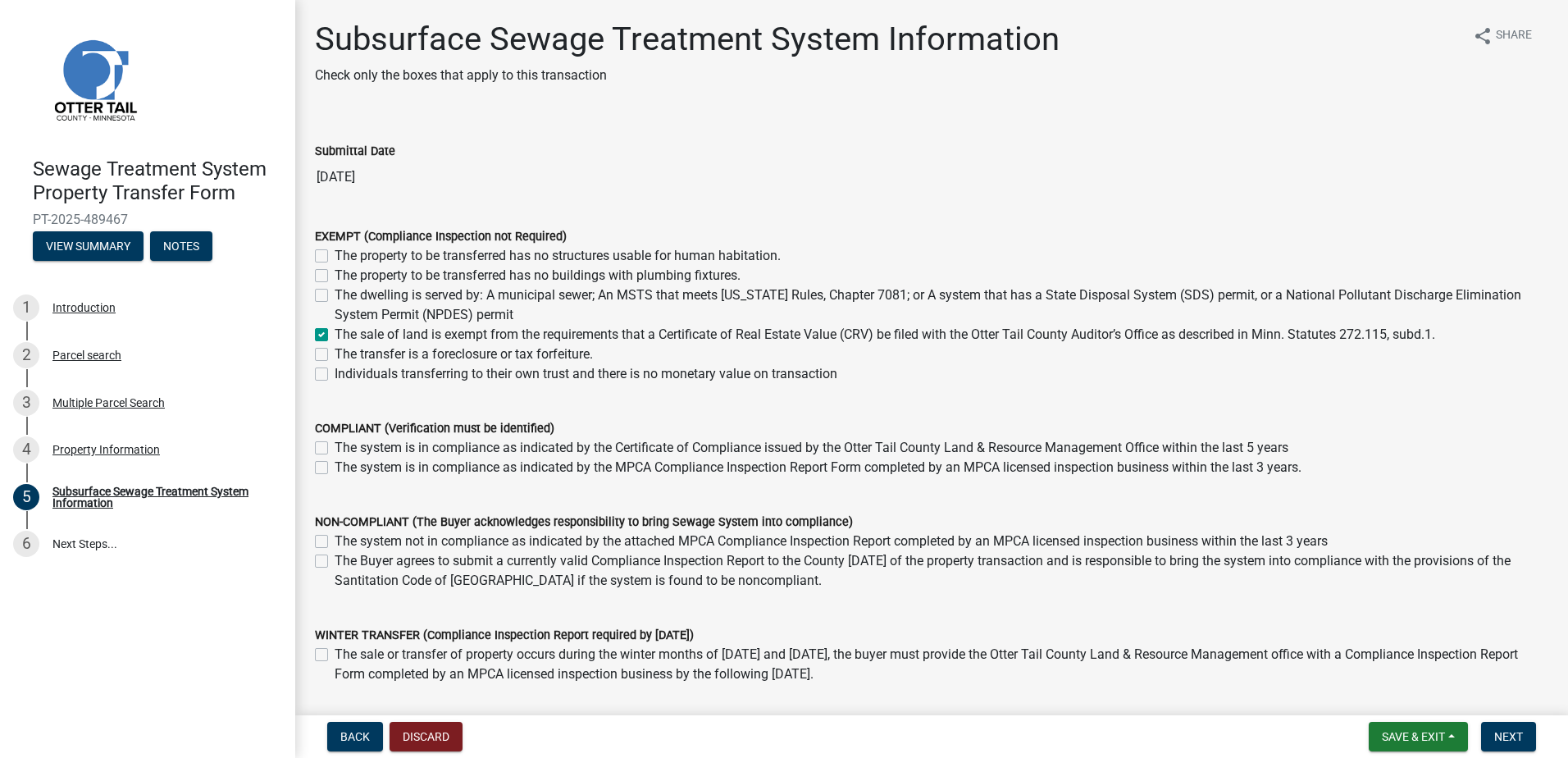
checkbox input "false"
checkbox input "true"
checkbox input "false"
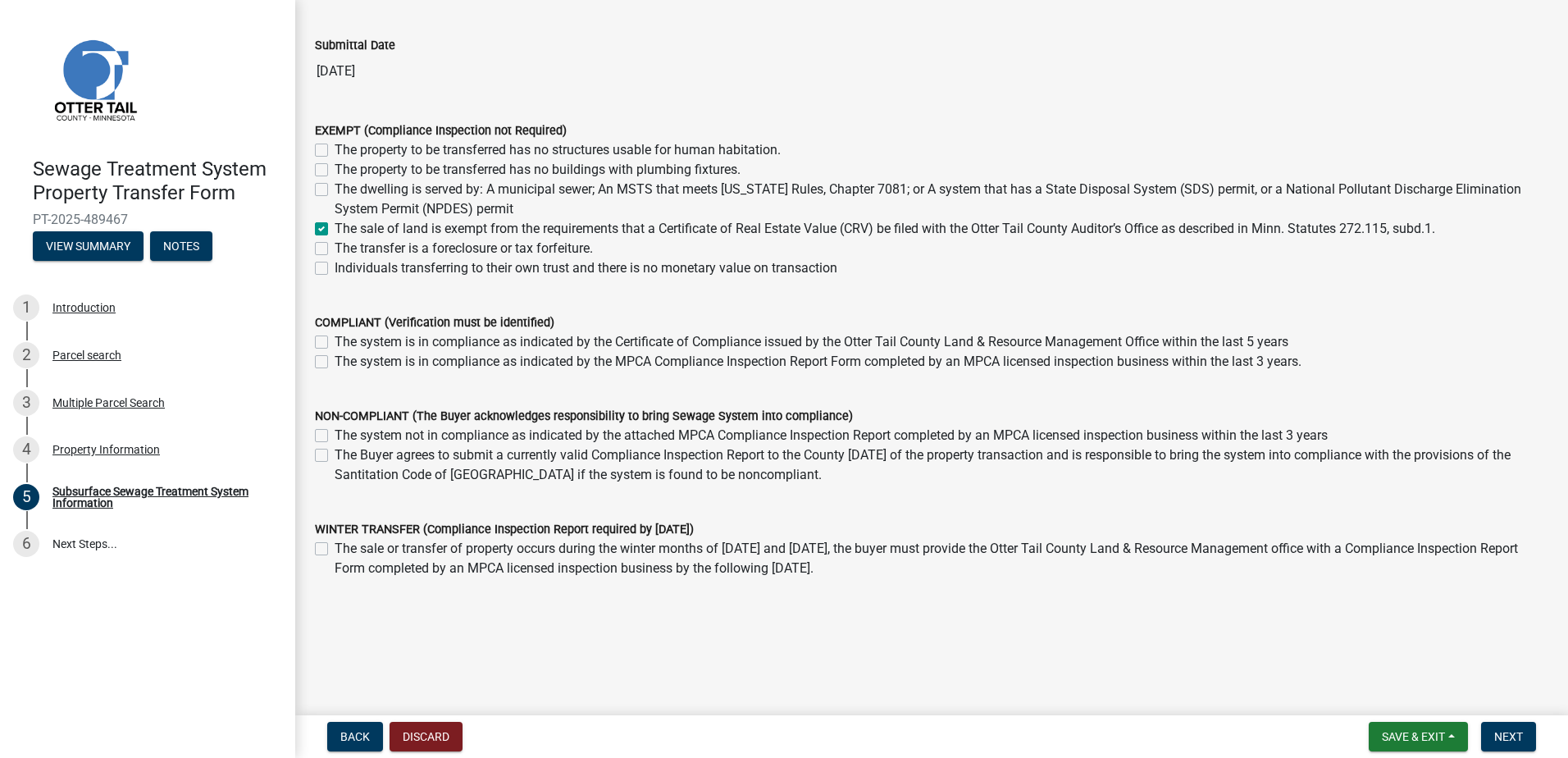
scroll to position [107, 0]
click at [1513, 733] on span "Next" at bounding box center [1509, 736] width 29 height 13
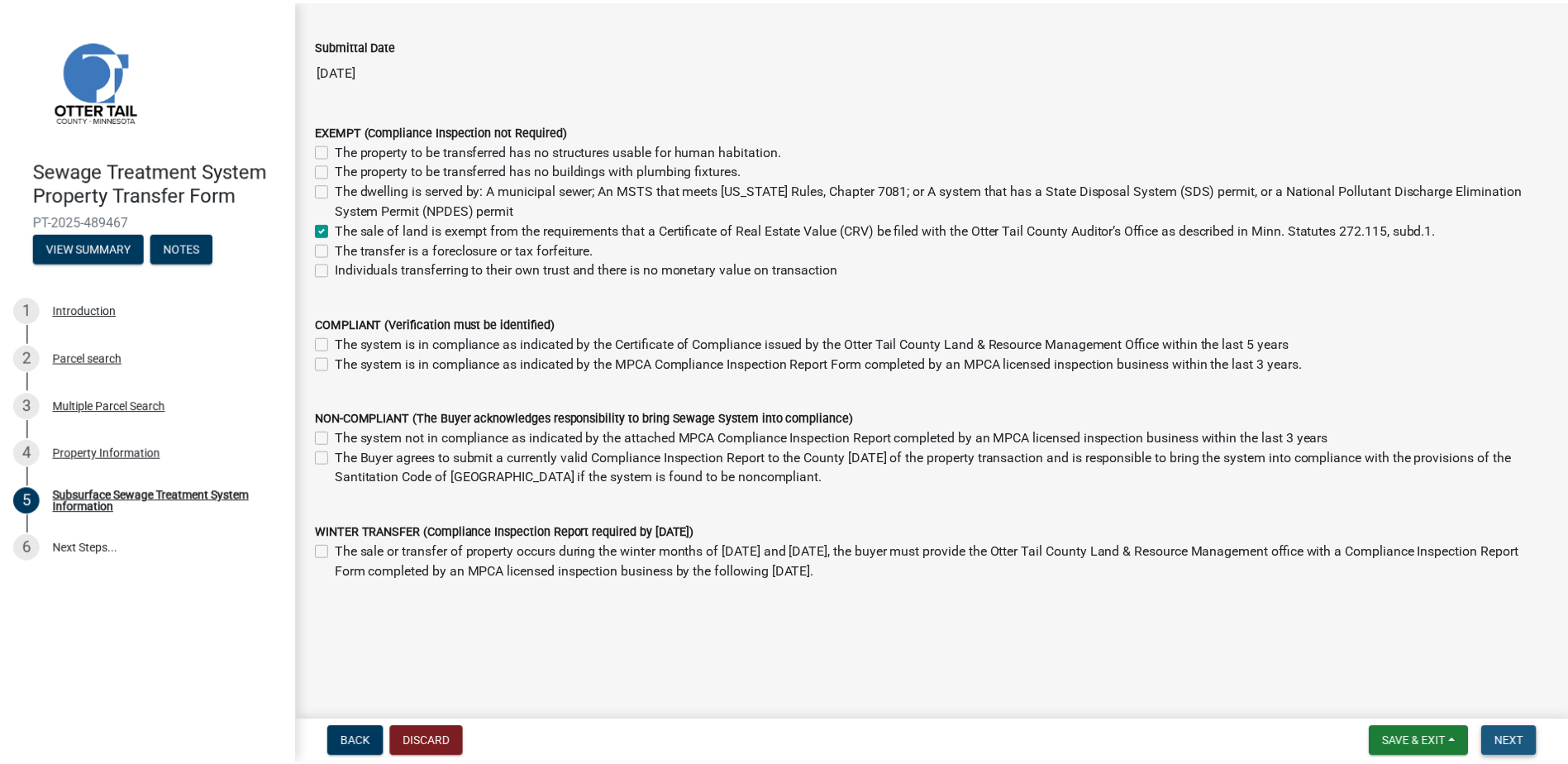
scroll to position [0, 0]
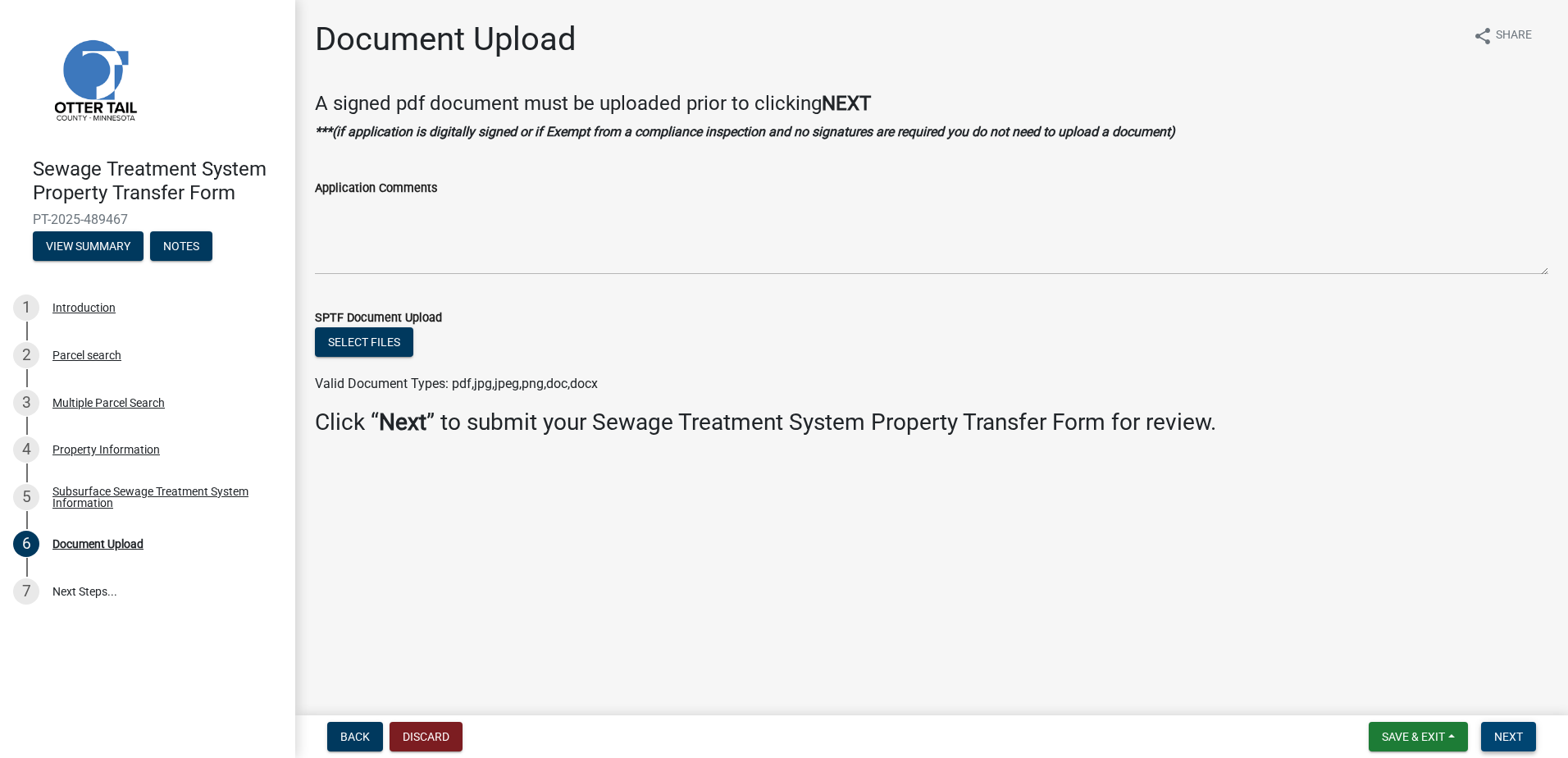
click at [1509, 741] on span "Next" at bounding box center [1509, 736] width 29 height 13
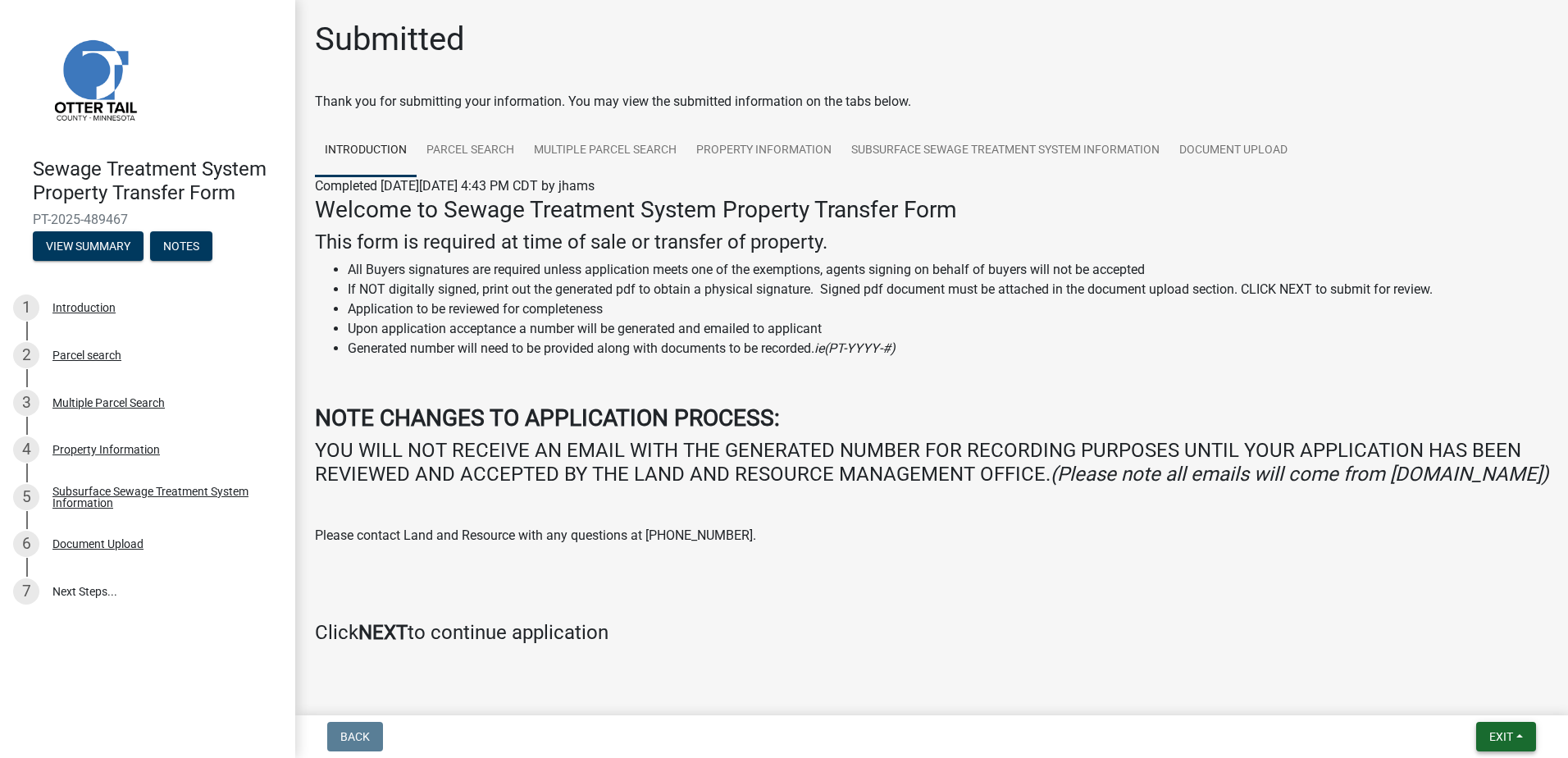
click at [1491, 743] on span "Exit" at bounding box center [1501, 736] width 24 height 13
click at [1482, 694] on button "Save & Exit" at bounding box center [1471, 694] width 131 height 39
